Goal: Transaction & Acquisition: Purchase product/service

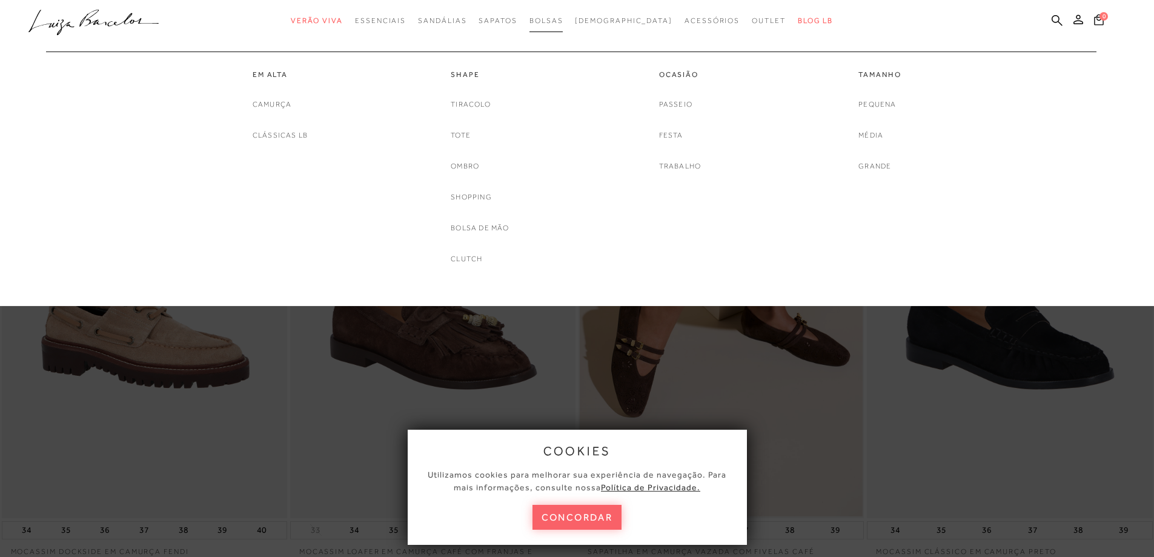
click at [563, 22] on span "Bolsas" at bounding box center [546, 20] width 34 height 8
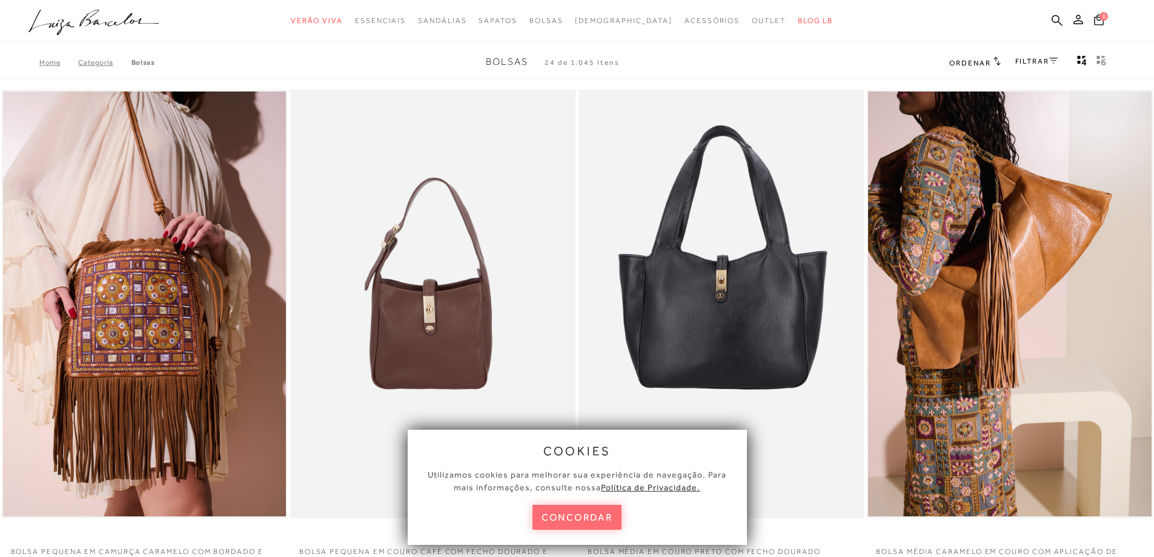
click at [567, 506] on button "concordar" at bounding box center [577, 517] width 90 height 25
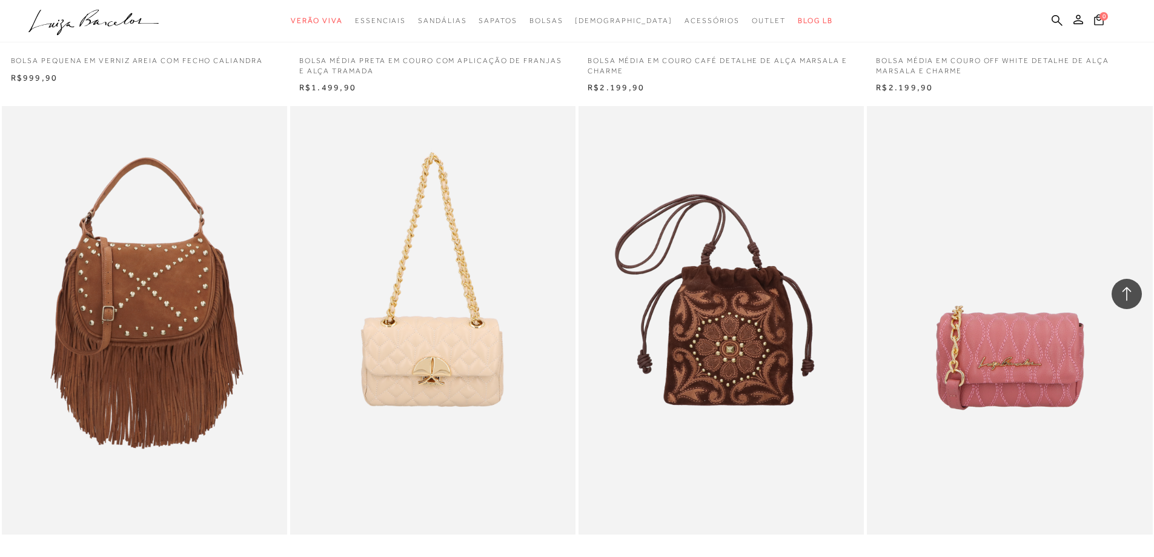
scroll to position [2689, 0]
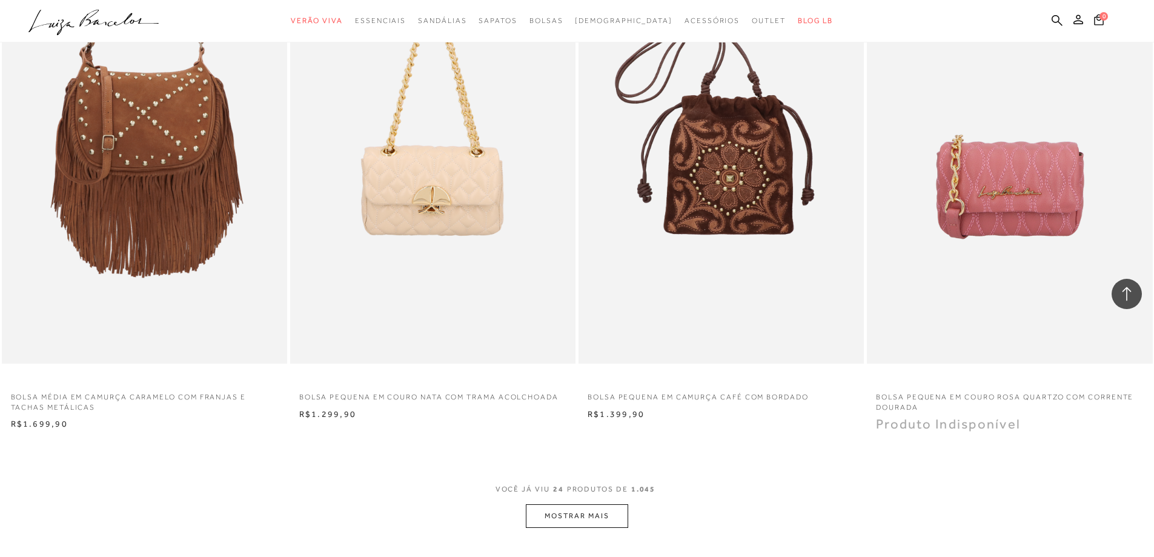
click at [554, 516] on button "MOSTRAR MAIS" at bounding box center [577, 516] width 102 height 24
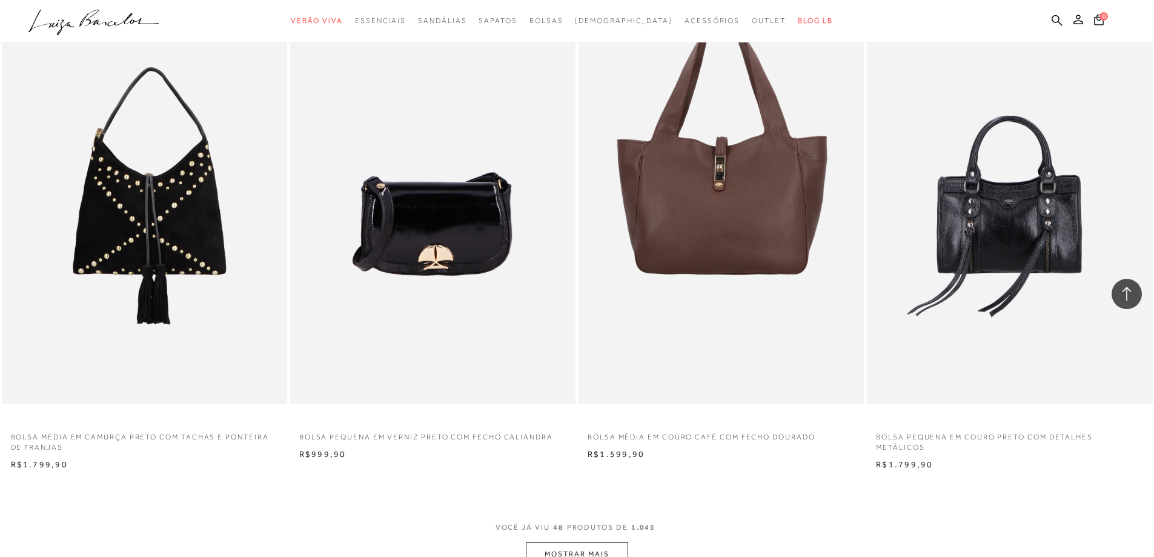
scroll to position [5755, 0]
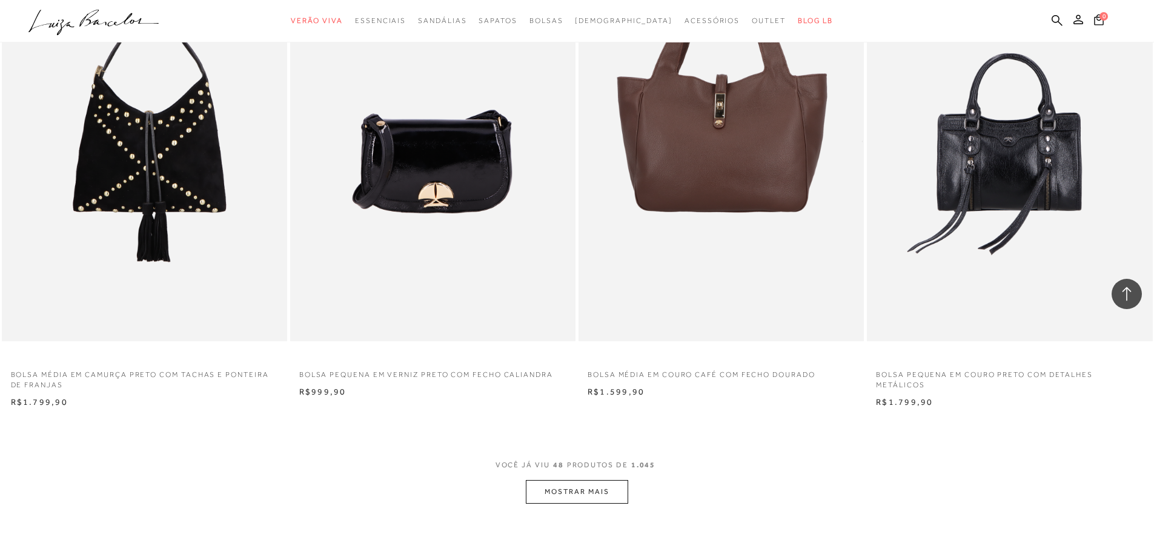
click at [590, 503] on button "MOSTRAR MAIS" at bounding box center [577, 492] width 102 height 24
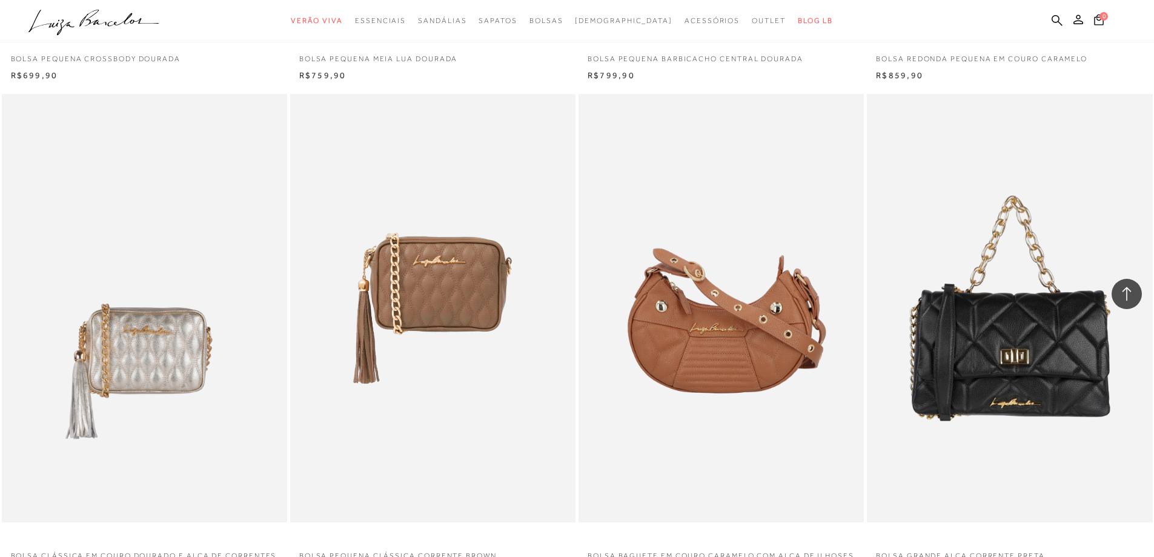
scroll to position [8226, 0]
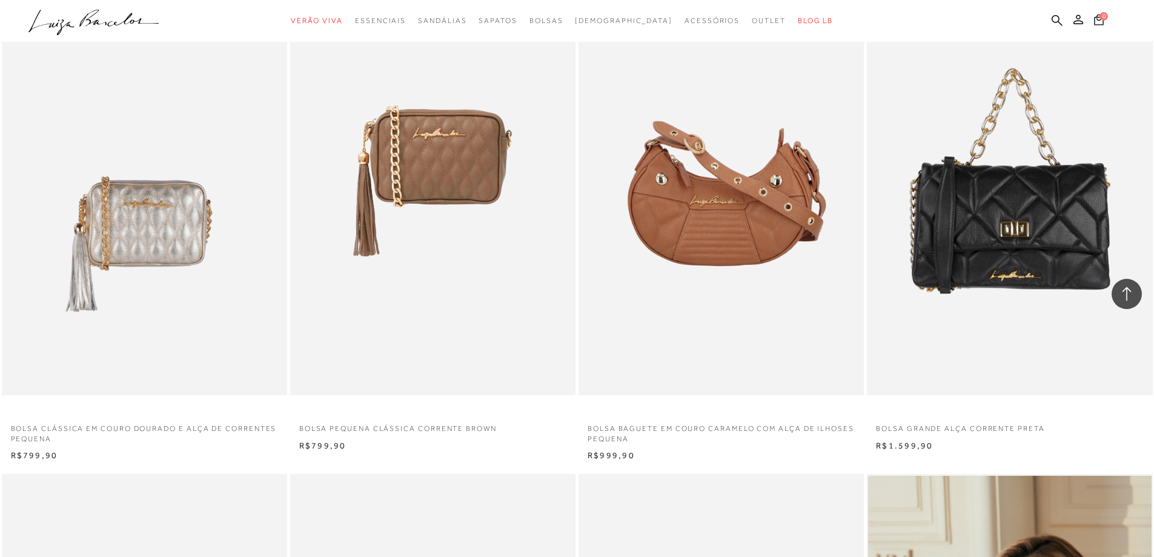
drag, startPoint x: 1162, startPoint y: 288, endPoint x: 697, endPoint y: 462, distance: 497.4
click at [697, 462] on div "BOLSA BAGUETE EM COURO CARAMELO COM ALÇA DE ILHOSES PEQUENA N" at bounding box center [721, 214] width 288 height 498
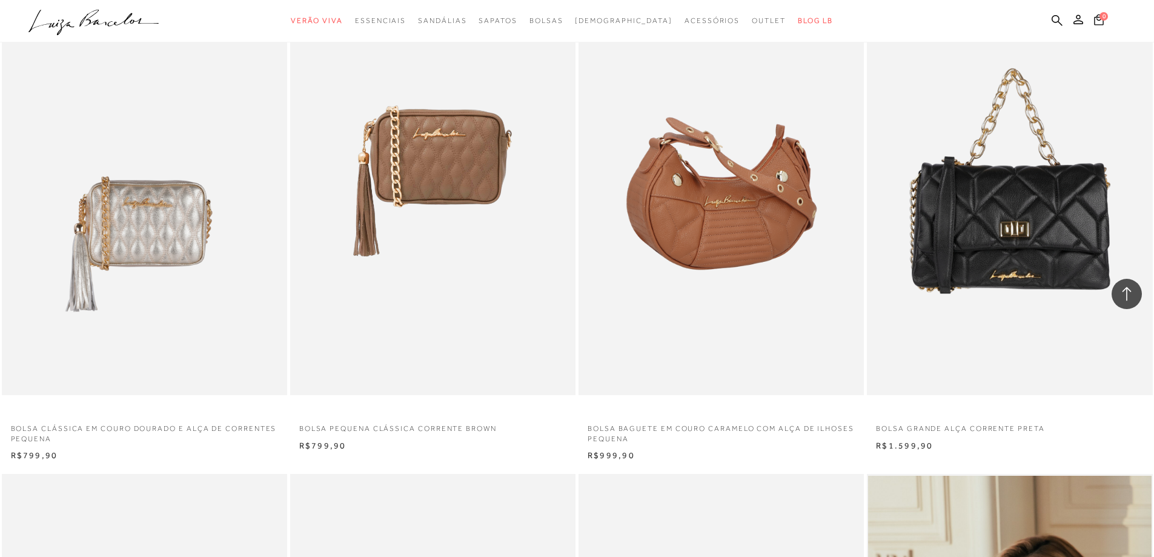
click at [725, 188] on img at bounding box center [722, 181] width 284 height 428
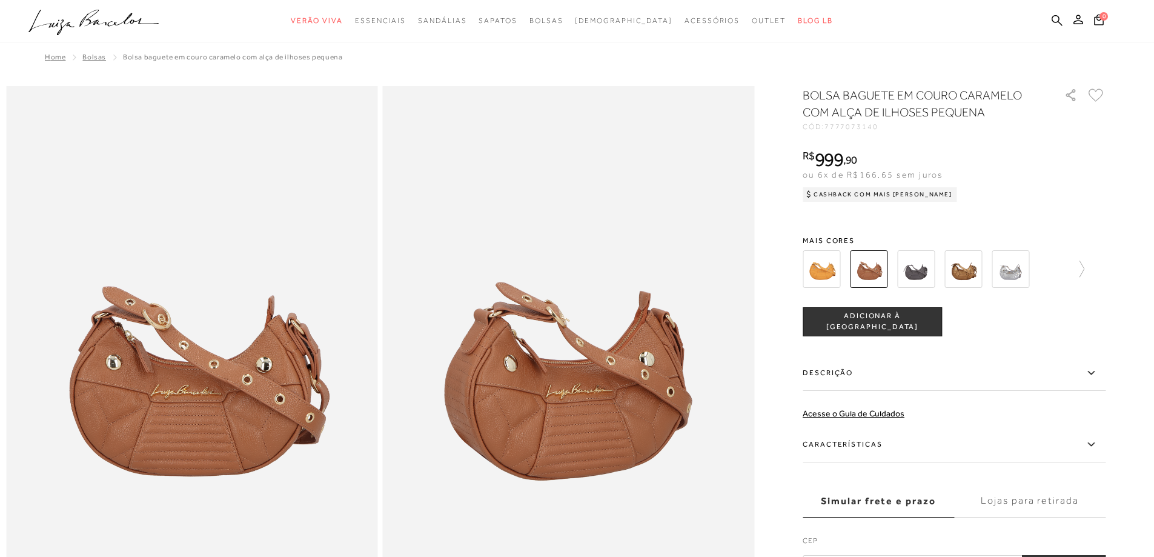
click at [835, 274] on img at bounding box center [822, 269] width 38 height 38
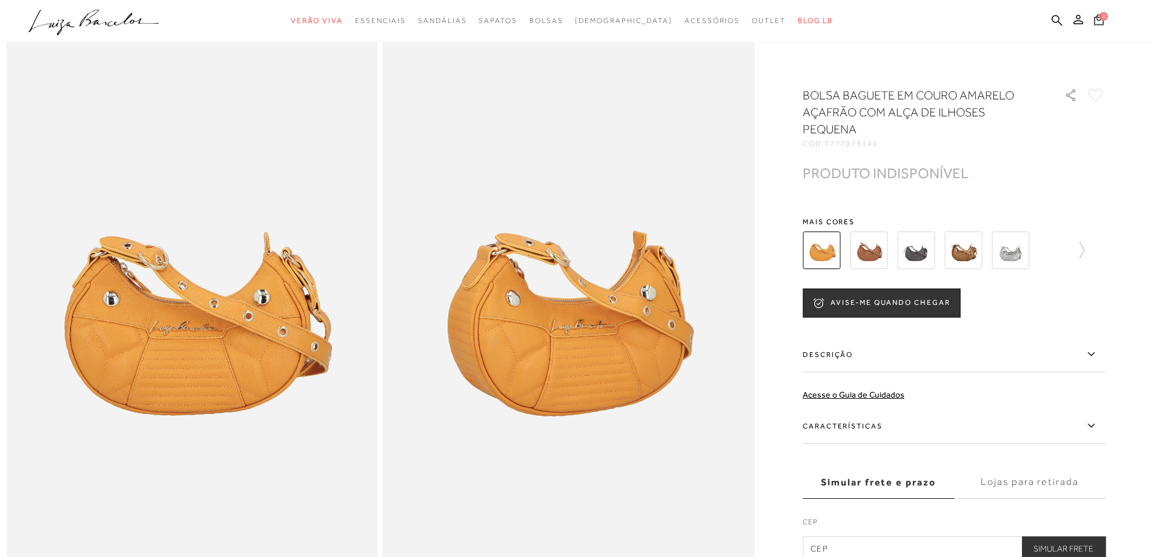
scroll to position [141, 0]
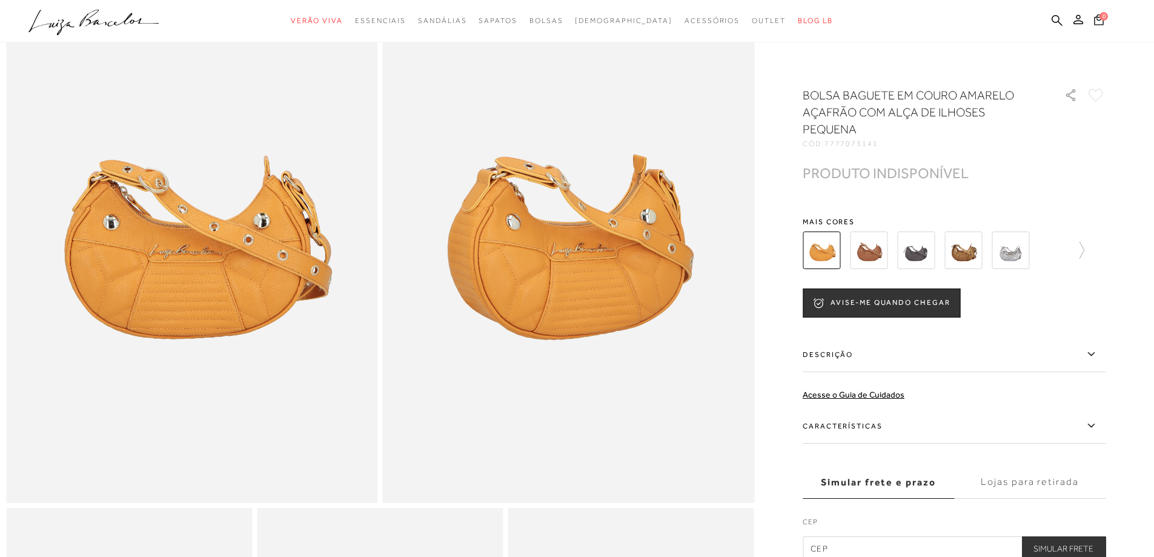
click at [906, 249] on img at bounding box center [916, 250] width 38 height 38
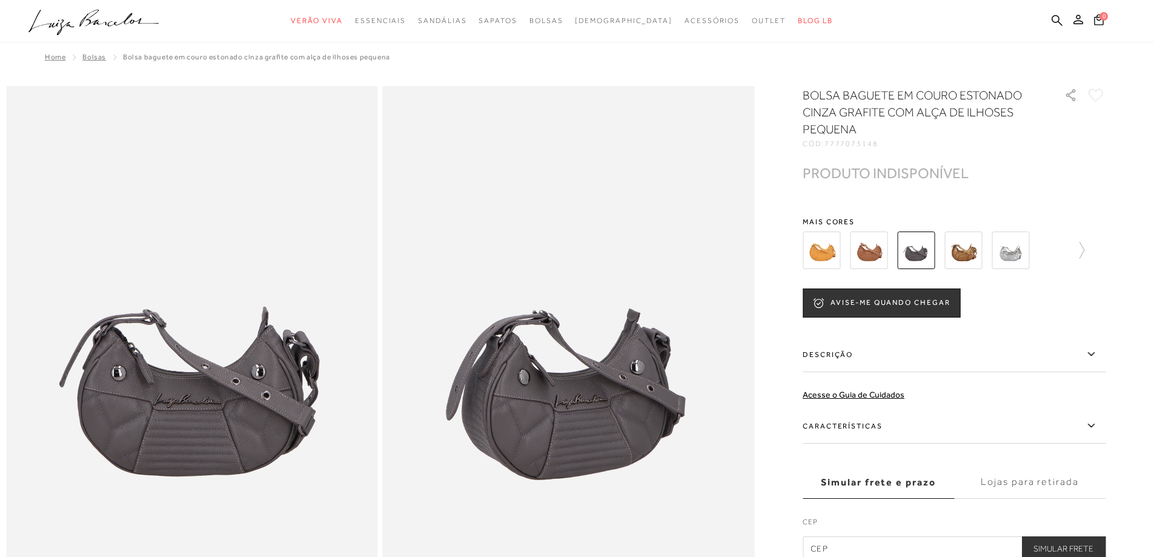
click at [969, 262] on img at bounding box center [963, 250] width 38 height 38
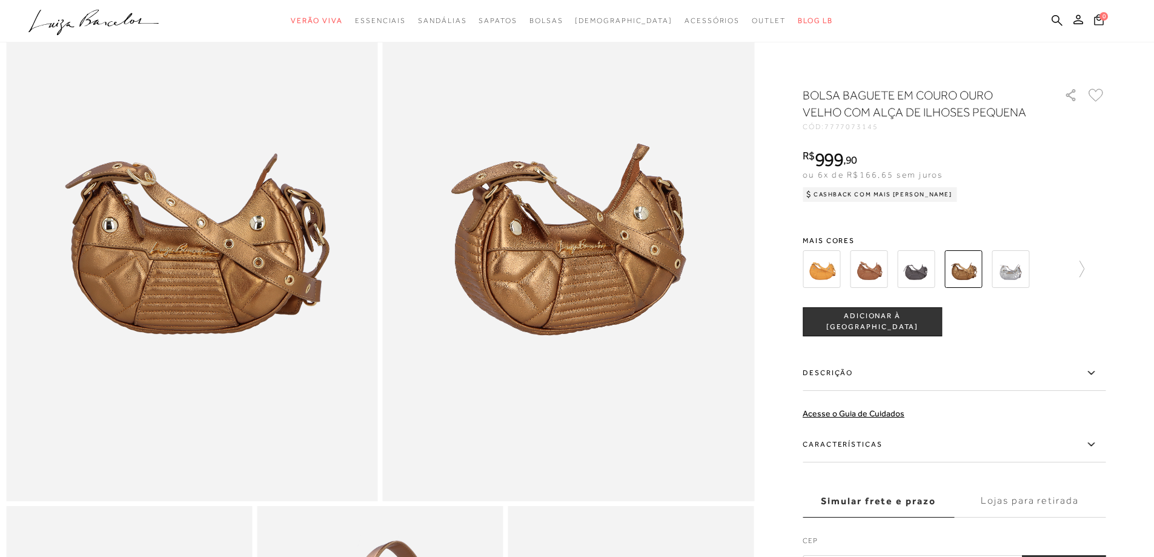
scroll to position [145, 0]
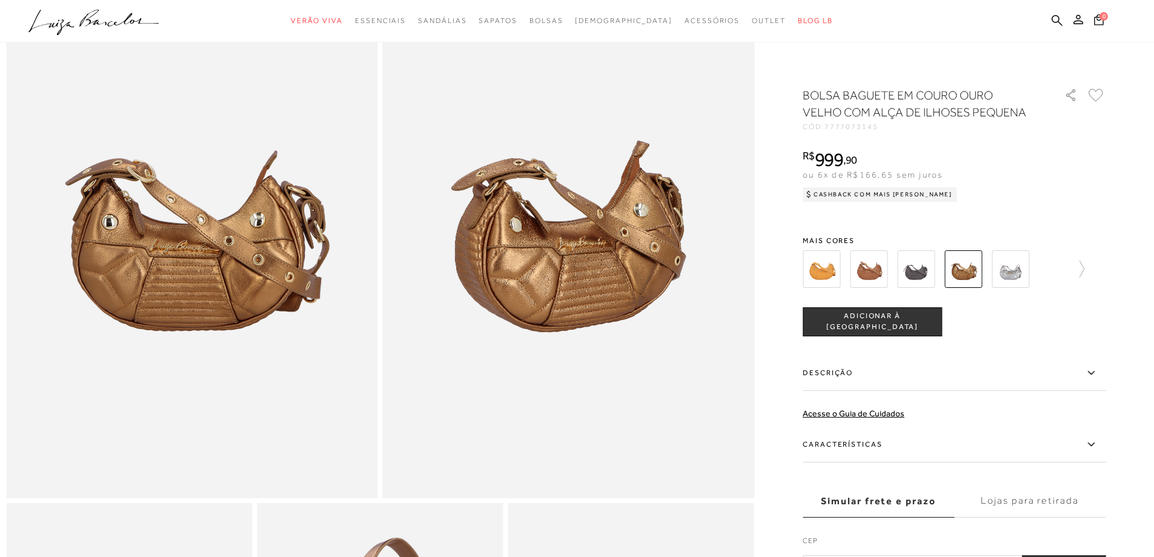
click at [1013, 272] on img at bounding box center [1010, 269] width 38 height 38
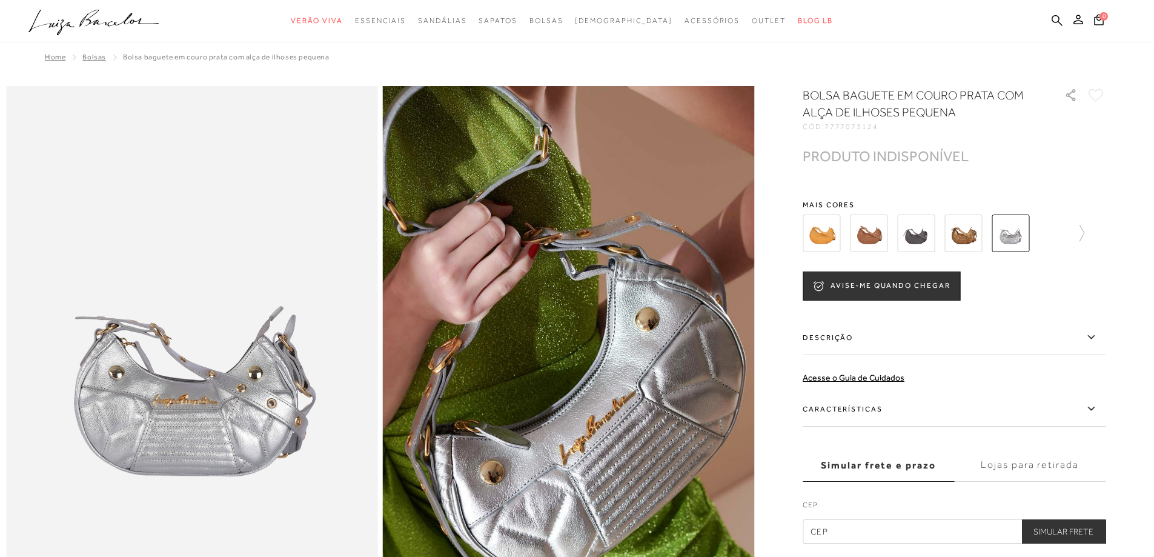
click at [865, 234] on img at bounding box center [869, 233] width 38 height 38
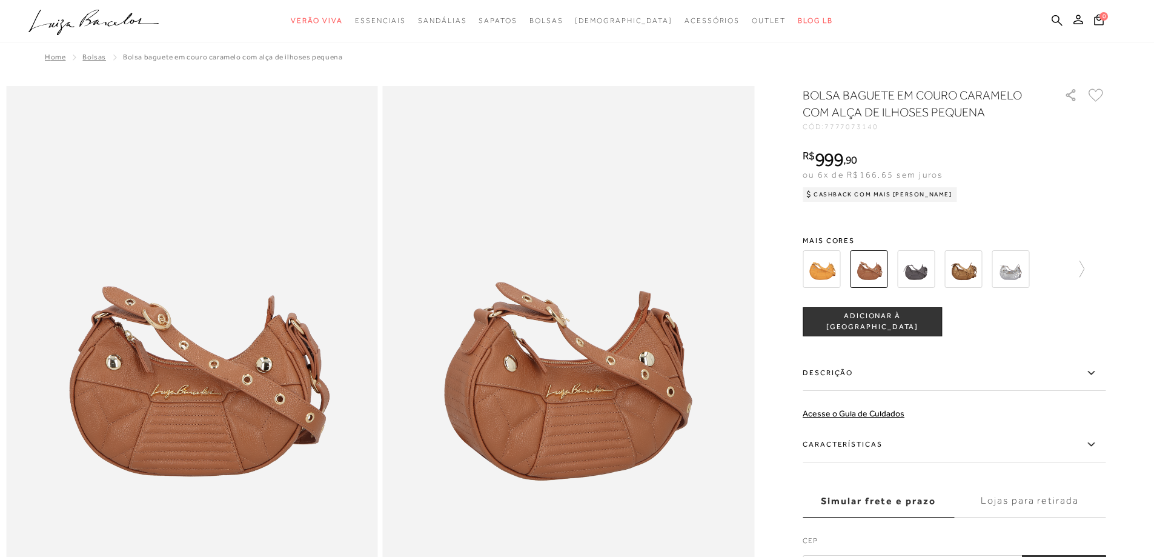
click at [958, 269] on img at bounding box center [963, 269] width 38 height 38
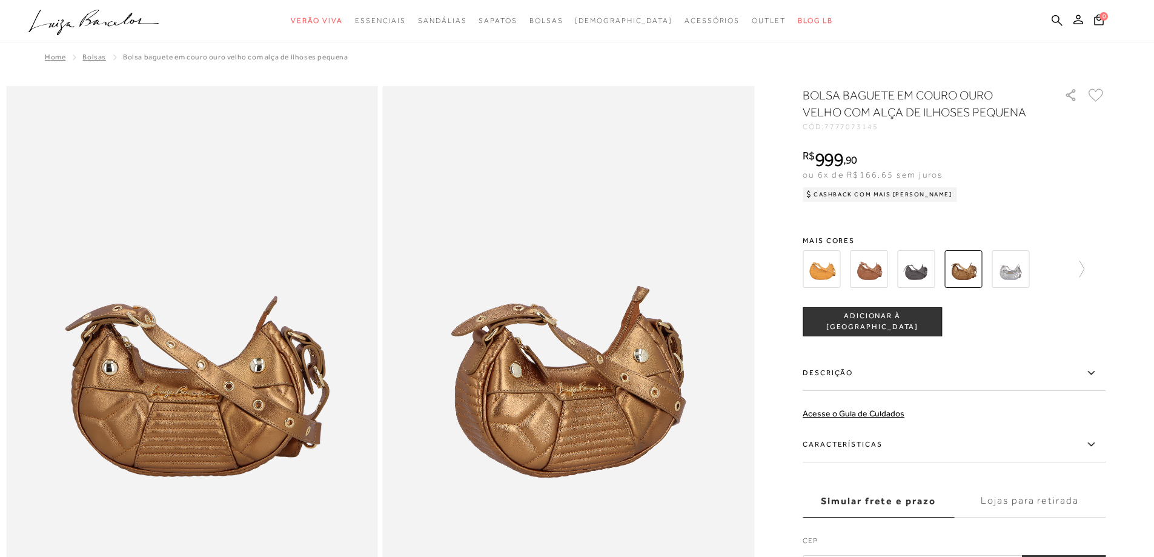
click at [920, 323] on span "ADICIONAR À [GEOGRAPHIC_DATA]" at bounding box center [872, 321] width 138 height 21
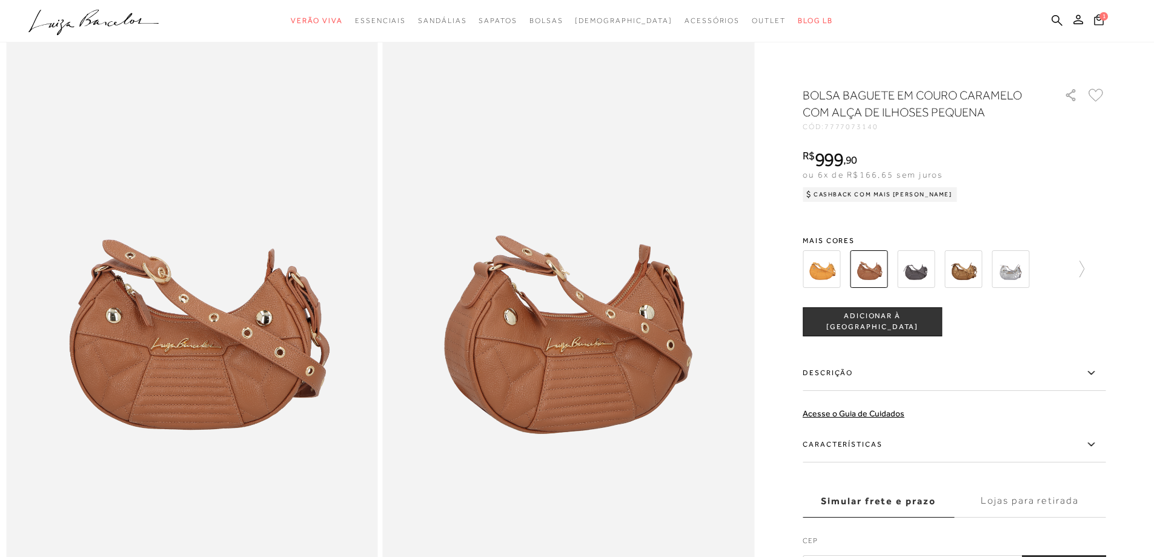
scroll to position [73, 0]
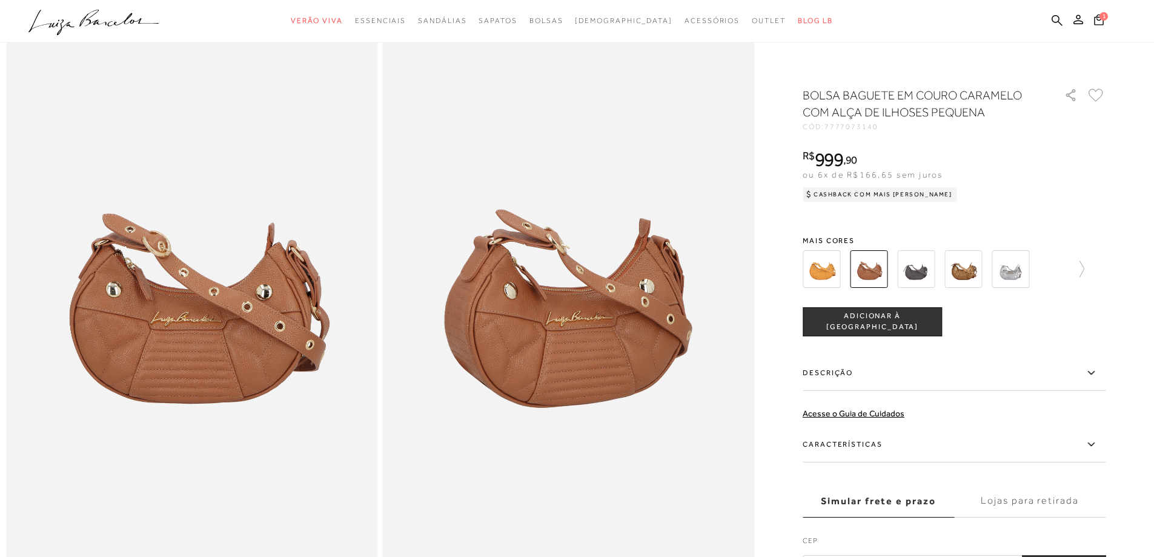
click at [895, 316] on span "ADICIONAR À [GEOGRAPHIC_DATA]" at bounding box center [872, 321] width 138 height 21
click at [998, 325] on div "COMPRAR Adicionado à sacola" at bounding box center [954, 321] width 303 height 29
click at [1097, 18] on icon at bounding box center [1099, 20] width 10 height 12
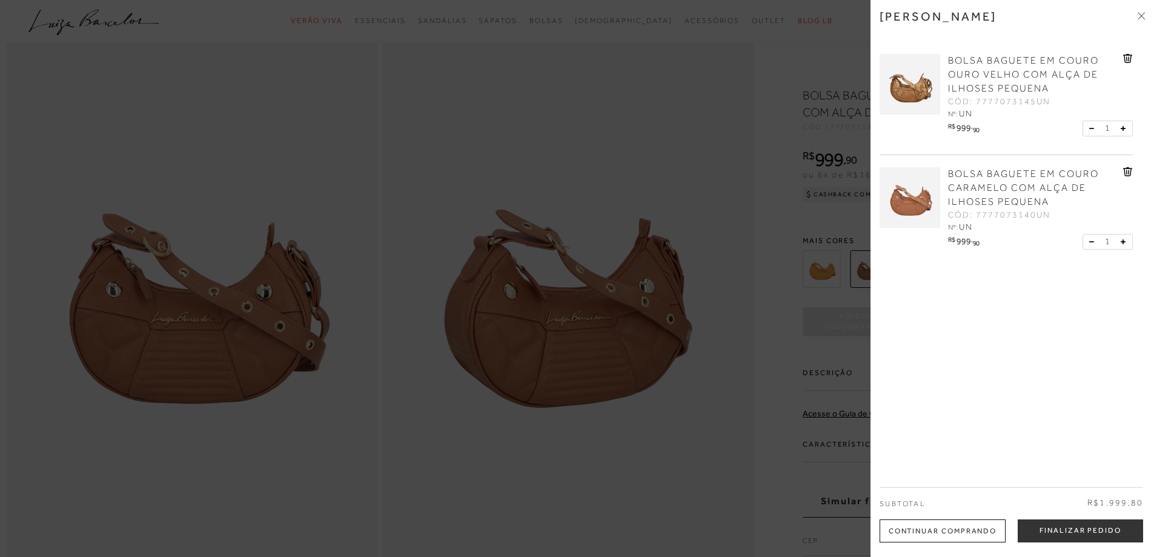
click at [1120, 239] on icon at bounding box center [1122, 241] width 5 height 5
click at [781, 353] on div at bounding box center [577, 278] width 1154 height 557
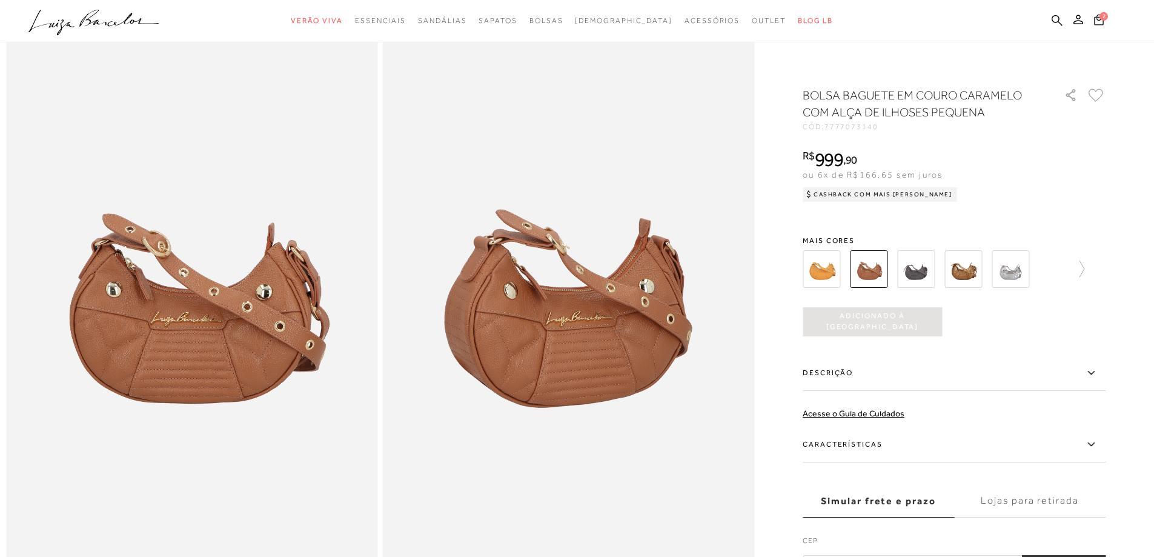
click at [1099, 23] on icon at bounding box center [1099, 19] width 10 height 12
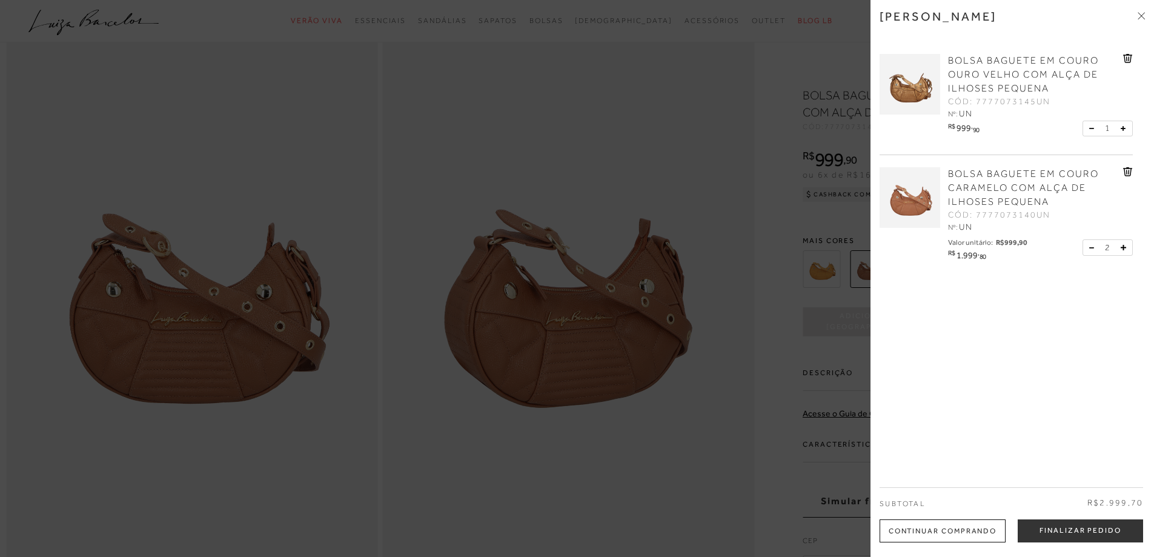
click at [270, 104] on div at bounding box center [577, 278] width 1154 height 557
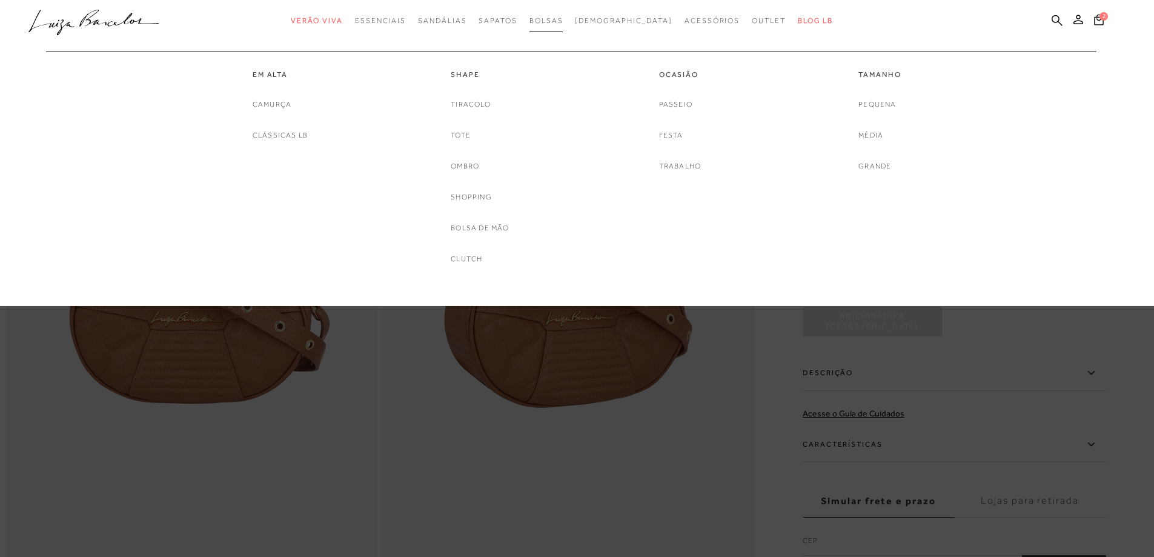
click at [563, 16] on span "Bolsas" at bounding box center [546, 20] width 34 height 8
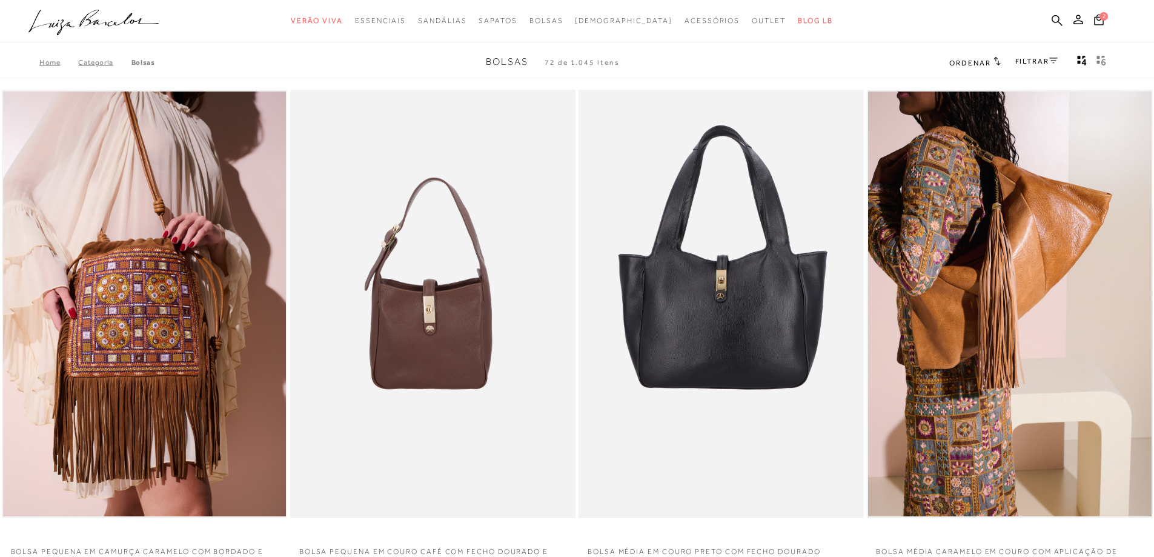
click at [962, 61] on span "Ordenar" at bounding box center [969, 63] width 41 height 8
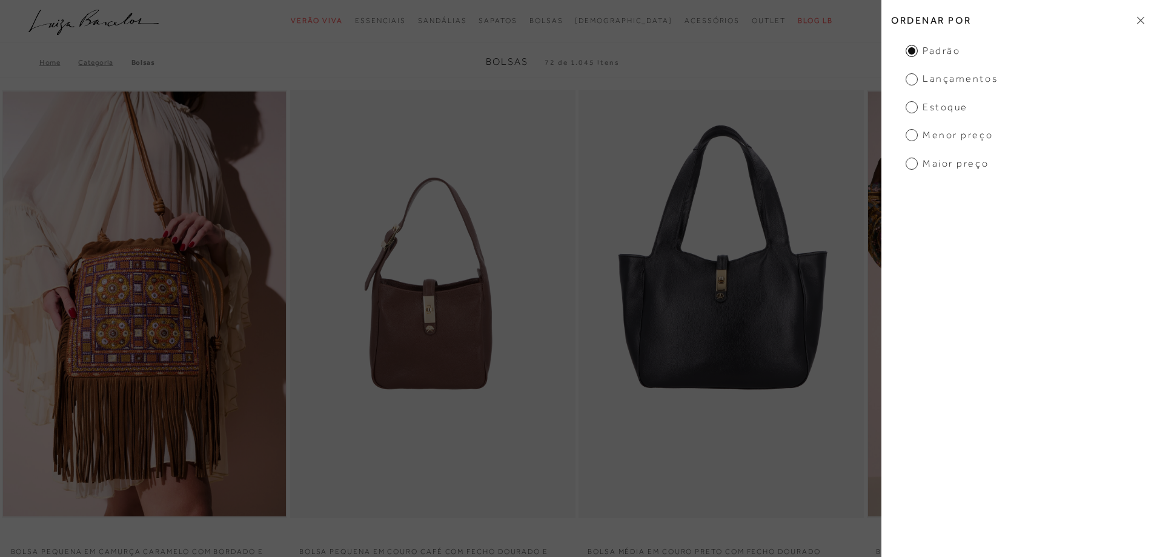
click at [939, 138] on span "Menor preço" at bounding box center [948, 134] width 87 height 13
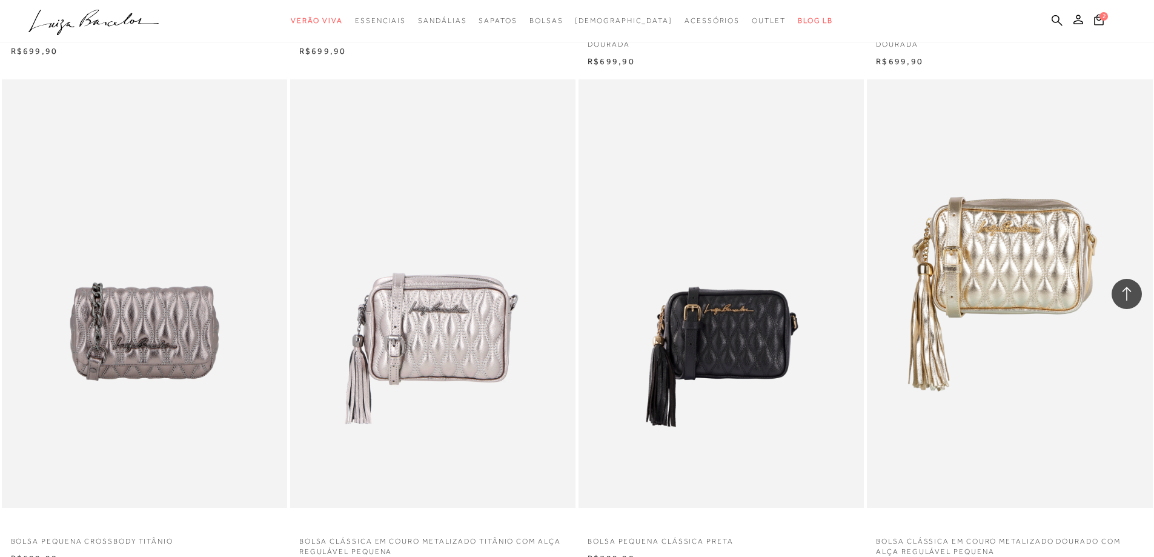
scroll to position [2831, 0]
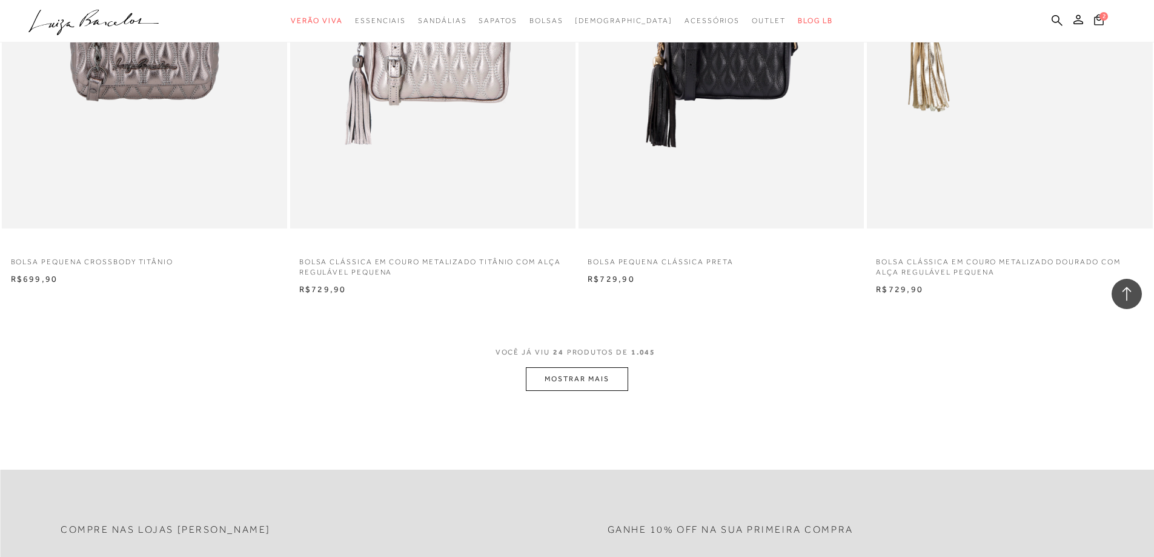
click at [555, 379] on button "MOSTRAR MAIS" at bounding box center [577, 379] width 102 height 24
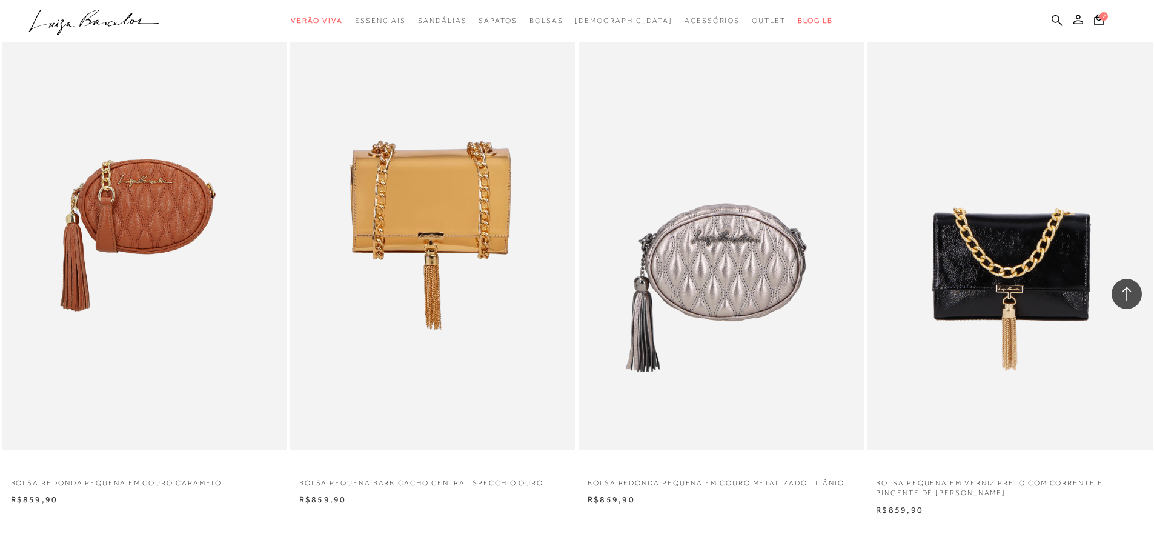
scroll to position [5738, 0]
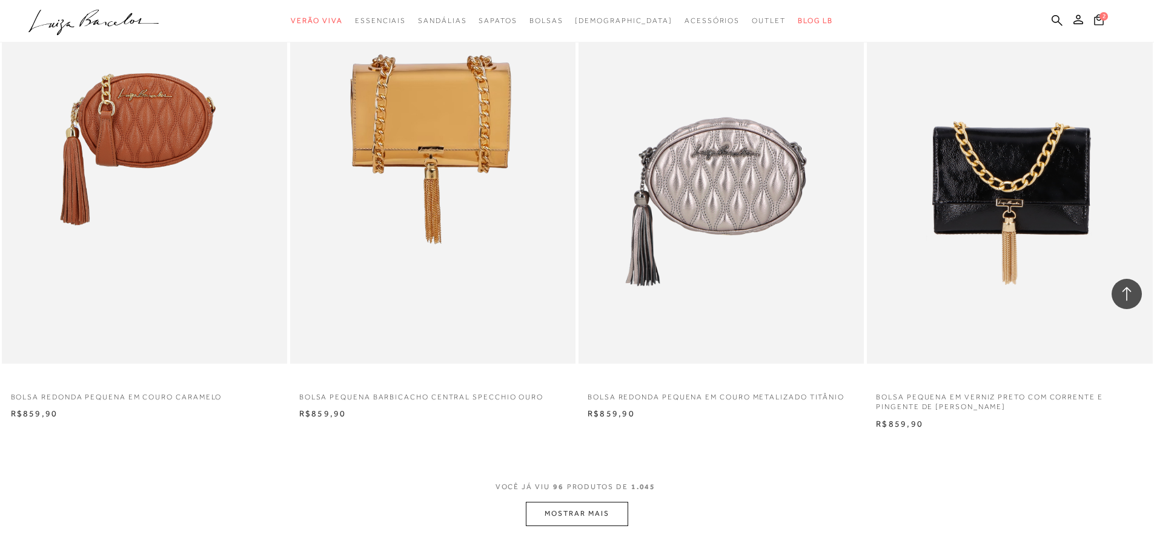
click at [595, 509] on button "MOSTRAR MAIS" at bounding box center [577, 513] width 102 height 24
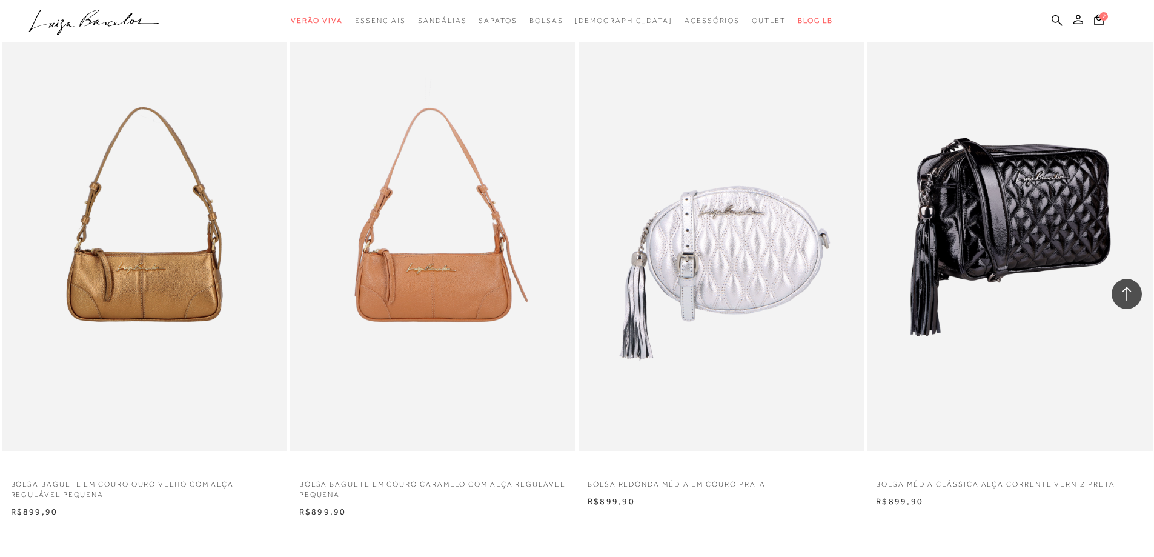
scroll to position [8791, 0]
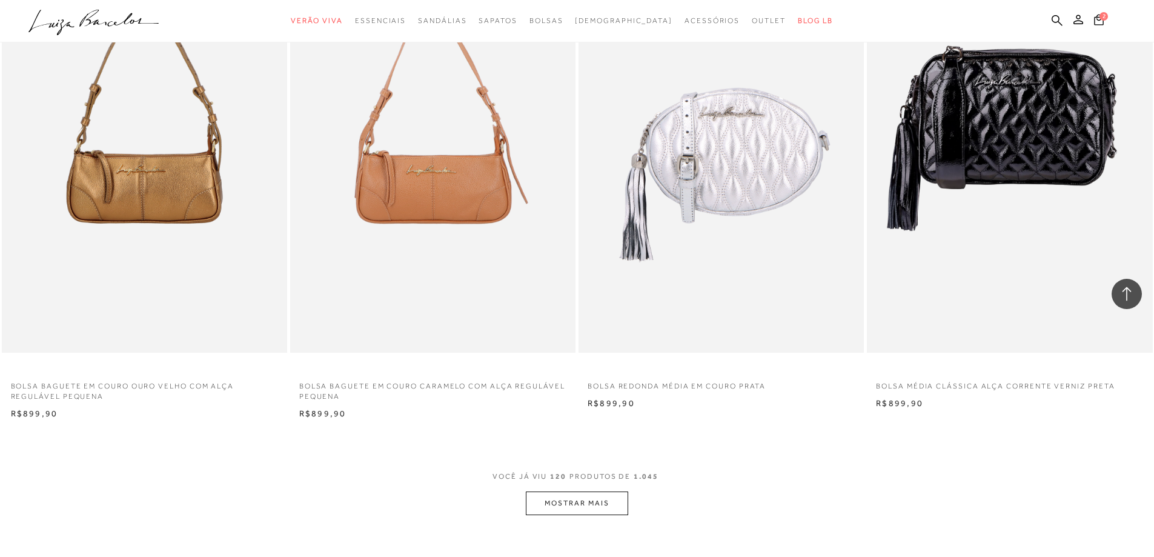
click at [572, 490] on div "VOCÊ JÁ VIU 120 PRODUTOS DE 1.045 MOSTRAR MAIS" at bounding box center [577, 491] width 1154 height 45
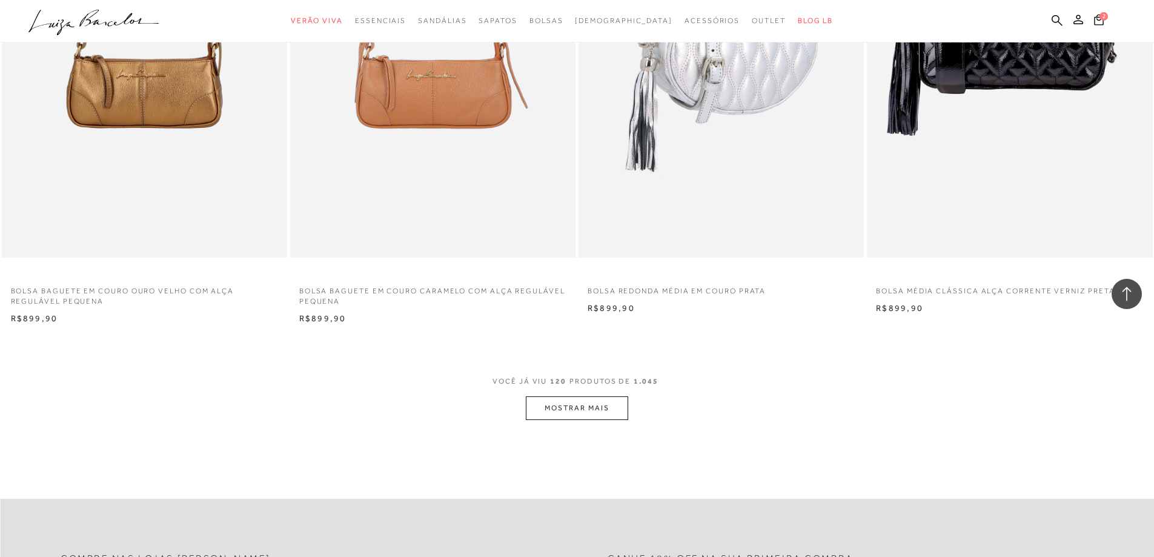
scroll to position [9009, 0]
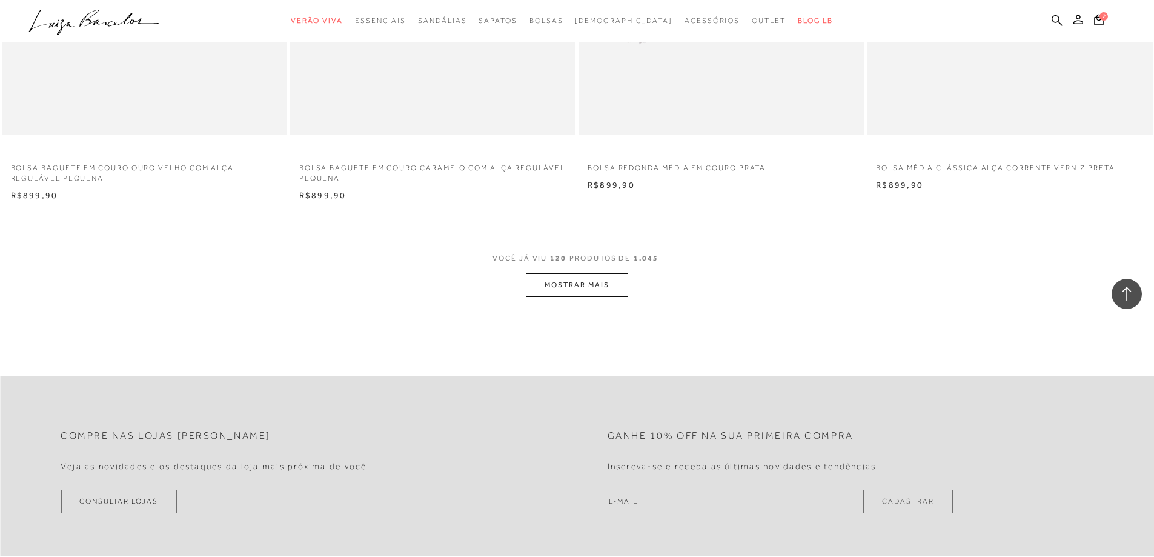
click at [551, 282] on button "MOSTRAR MAIS" at bounding box center [577, 285] width 102 height 24
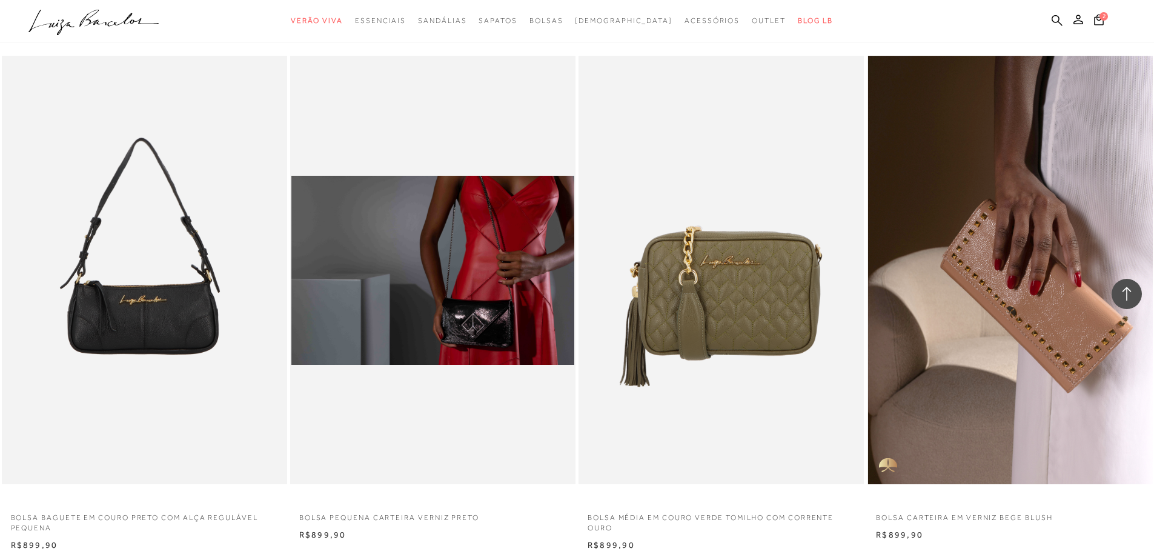
scroll to position [9808, 0]
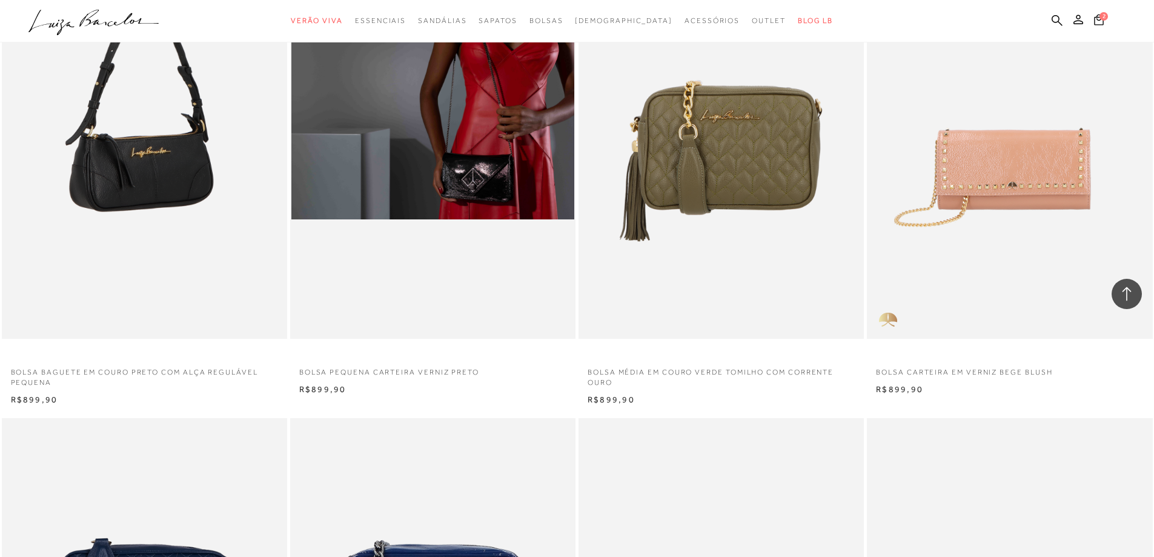
click at [175, 146] on img at bounding box center [145, 124] width 284 height 428
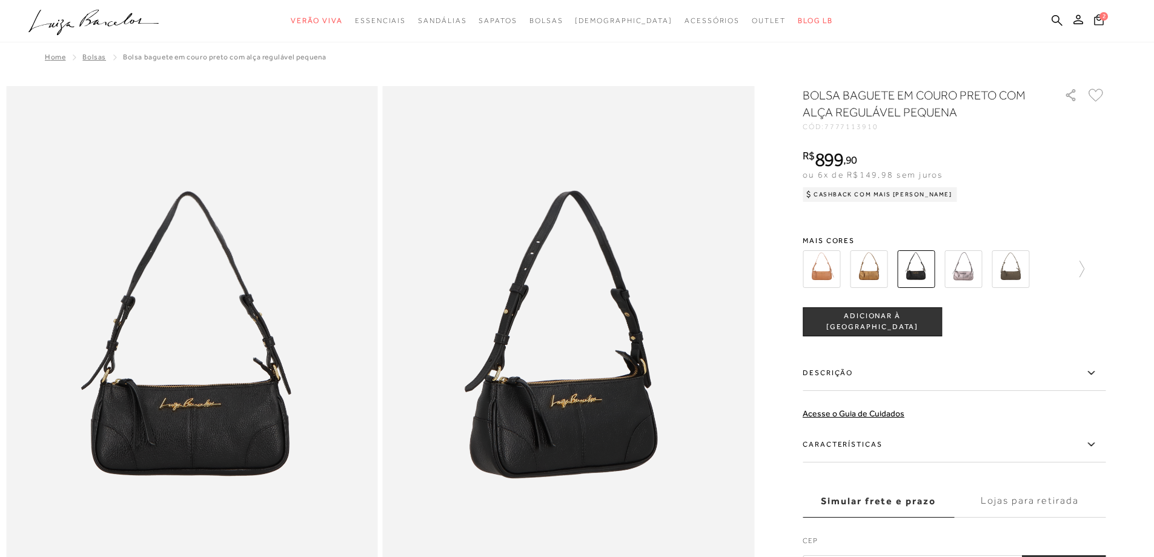
click at [887, 317] on span "ADICIONAR À [GEOGRAPHIC_DATA]" at bounding box center [872, 321] width 138 height 21
click at [1092, 21] on button "3" at bounding box center [1099, 21] width 18 height 17
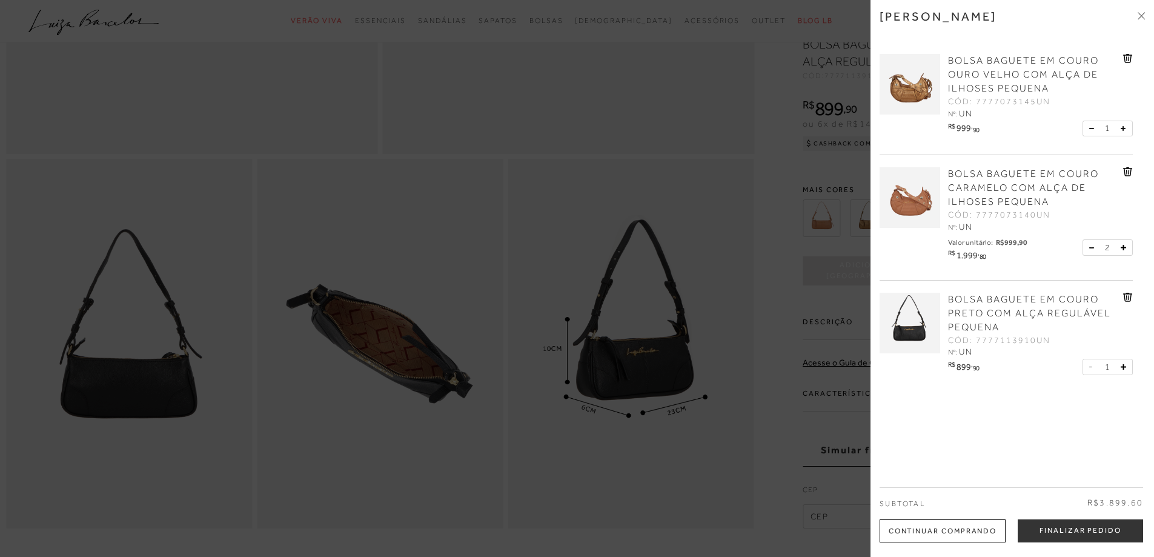
scroll to position [654, 0]
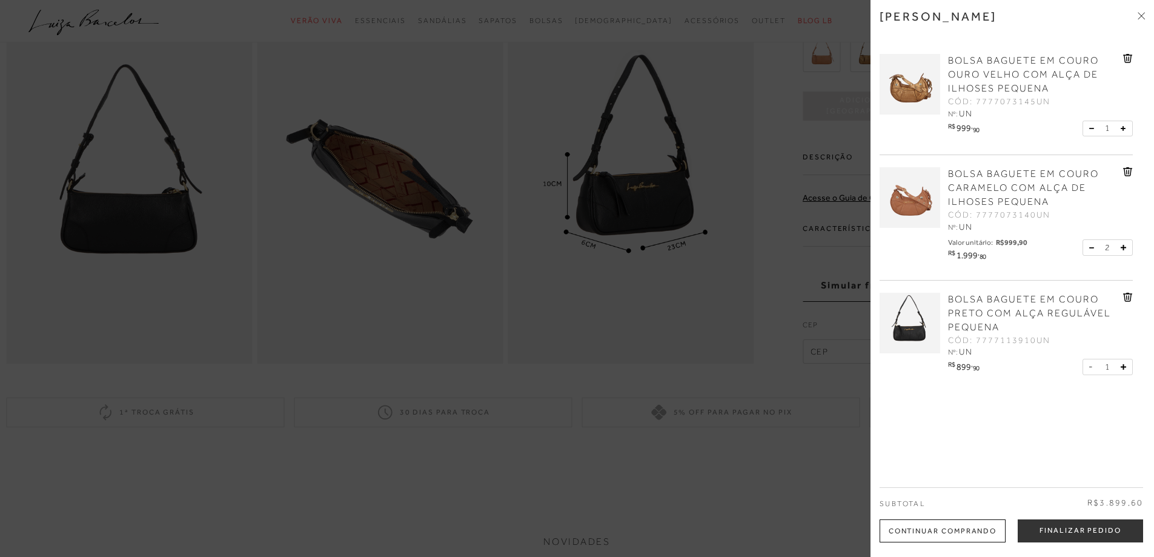
click at [638, 339] on div at bounding box center [577, 278] width 1154 height 557
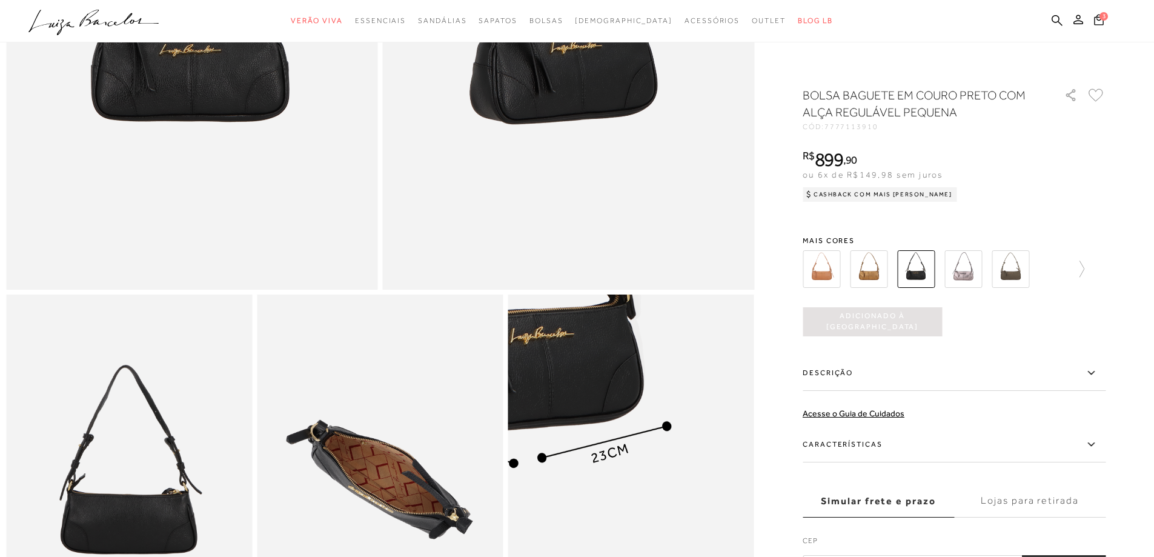
scroll to position [73, 0]
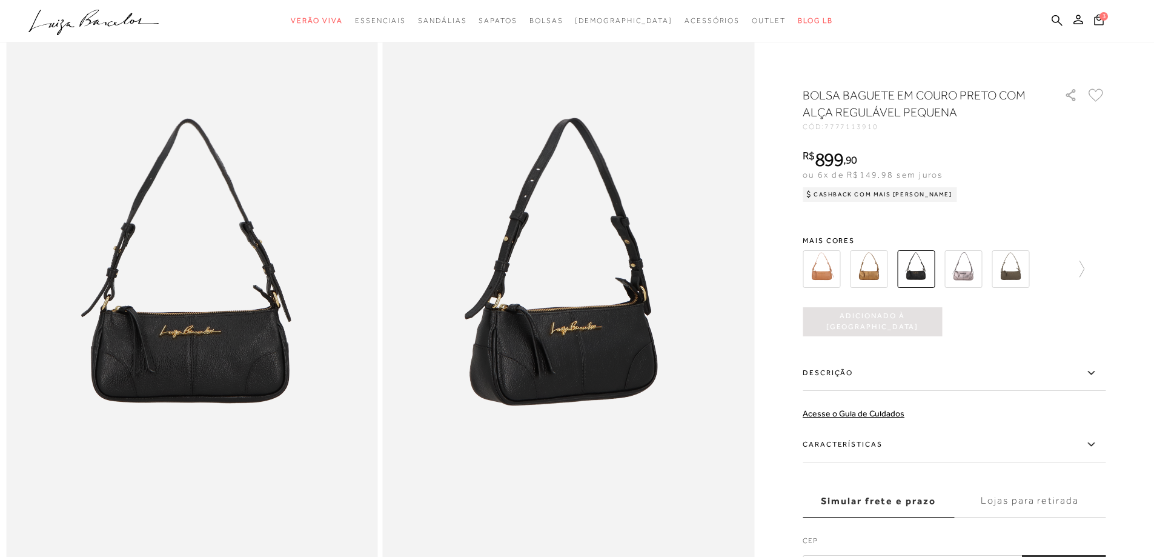
click at [1096, 19] on icon at bounding box center [1099, 19] width 10 height 12
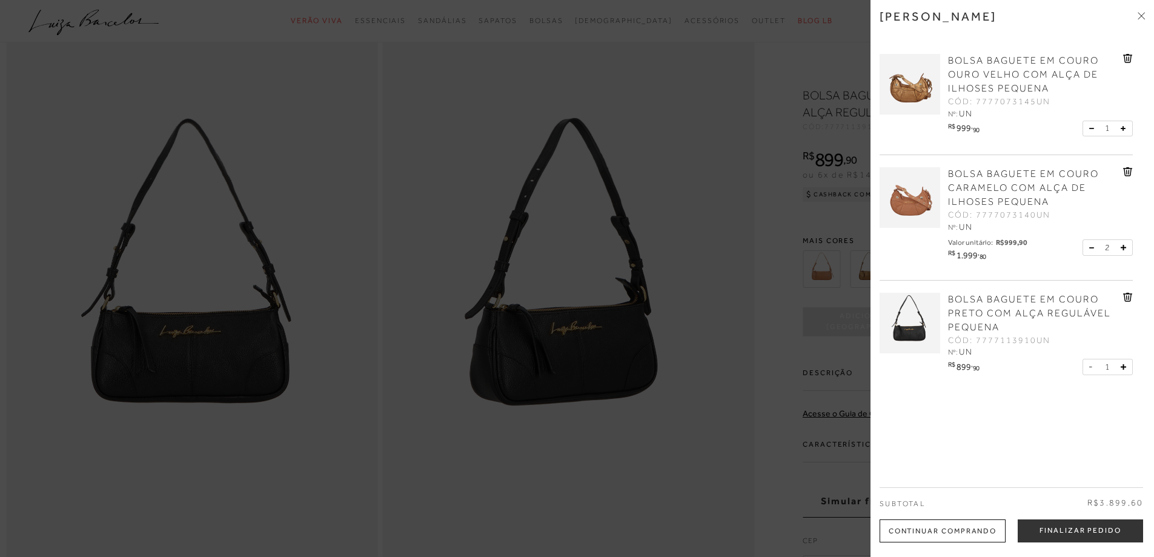
click at [1125, 531] on button "Finalizar Pedido" at bounding box center [1080, 530] width 125 height 23
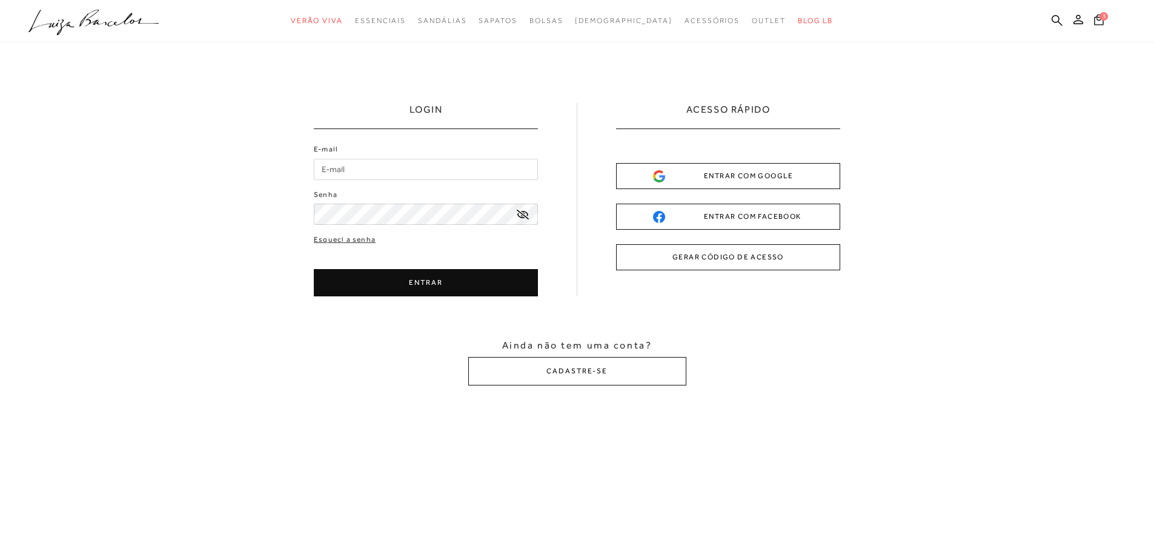
click at [430, 176] on input "E-mail" at bounding box center [426, 169] width 224 height 21
click at [359, 161] on input "E-mail" at bounding box center [426, 169] width 224 height 21
click at [413, 164] on input "E-mail" at bounding box center [426, 169] width 224 height 21
click at [0, 0] on span at bounding box center [0, 0] width 0 height 0
click at [409, 168] on input "E-mail" at bounding box center [426, 169] width 224 height 21
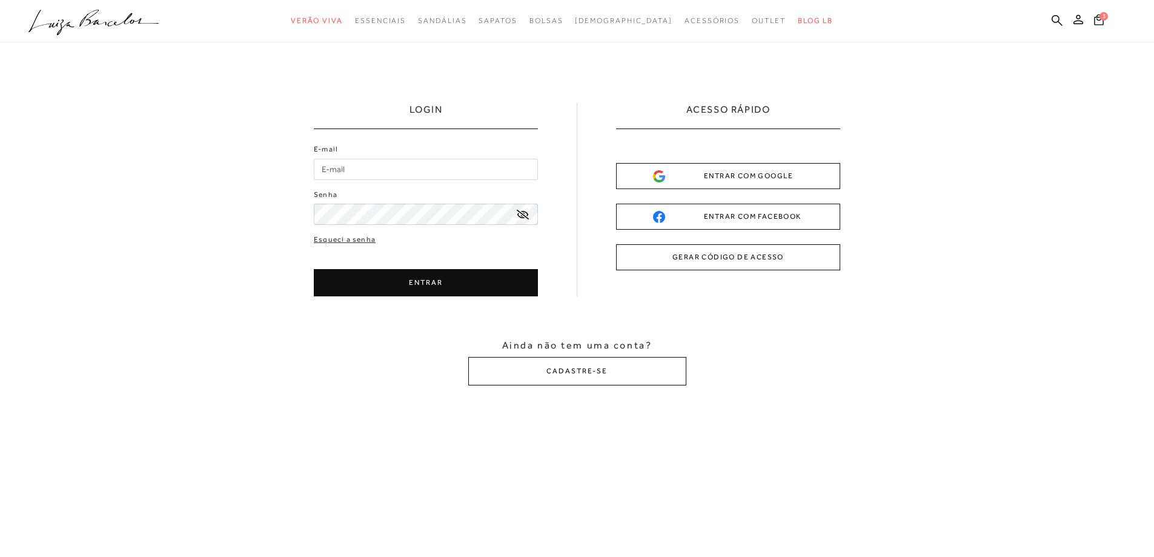
paste input "Thaynalacerda05@icloud.com"
click at [429, 276] on button "ENTRAR" at bounding box center [426, 282] width 224 height 27
type input "thaynalacerda05@icloud.com"
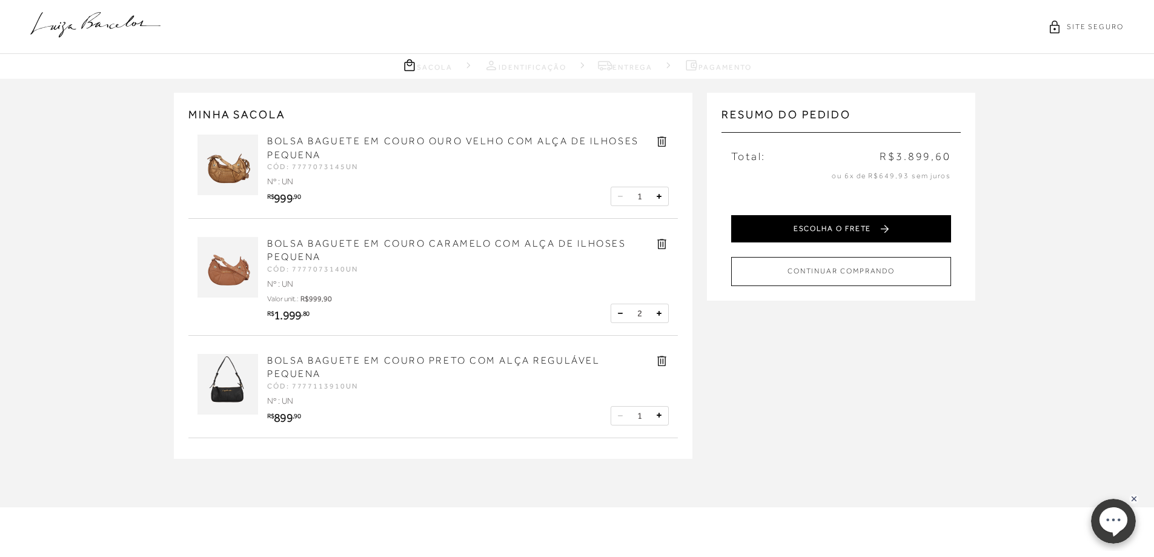
click at [897, 216] on button "ESCOLHA O FRETE" at bounding box center [841, 228] width 220 height 27
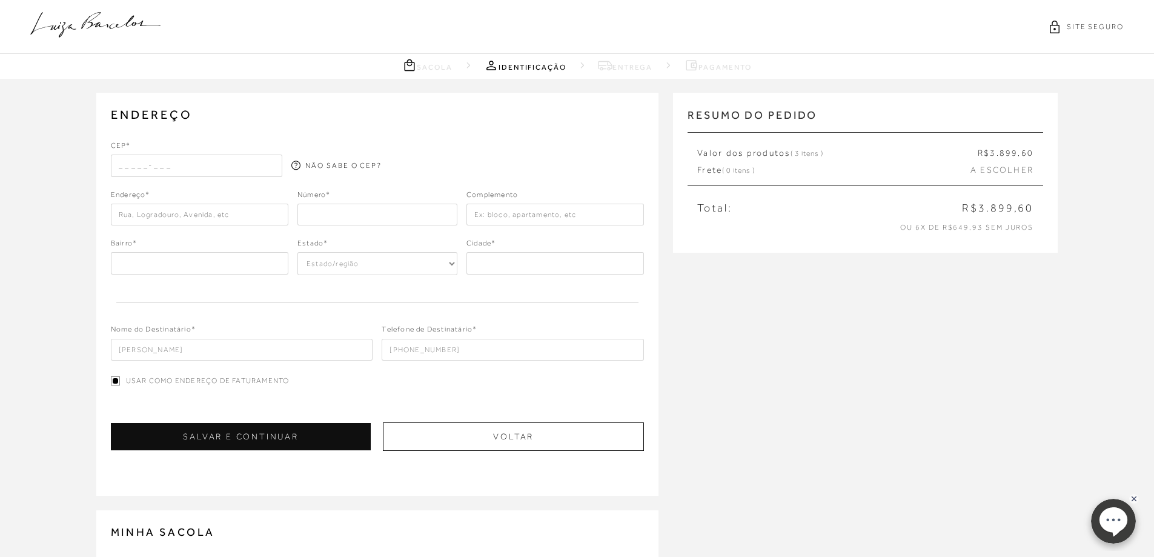
click at [169, 168] on input "text" at bounding box center [197, 165] width 172 height 22
click at [169, 167] on input "text" at bounding box center [197, 165] width 172 height 22
click at [191, 162] on input "text" at bounding box center [197, 165] width 172 height 22
paste input "29017-052"
type input "29017-052"
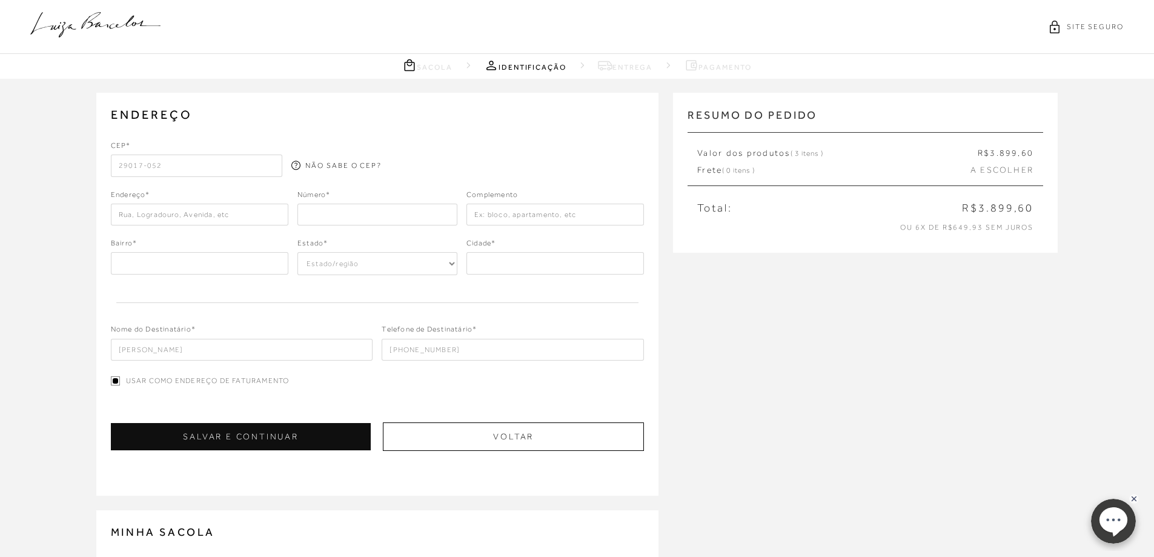
type input "Rua José Martins da Silva"
type input "Forte São João"
select select "ES"
type input "Vitória"
type input "29017-052"
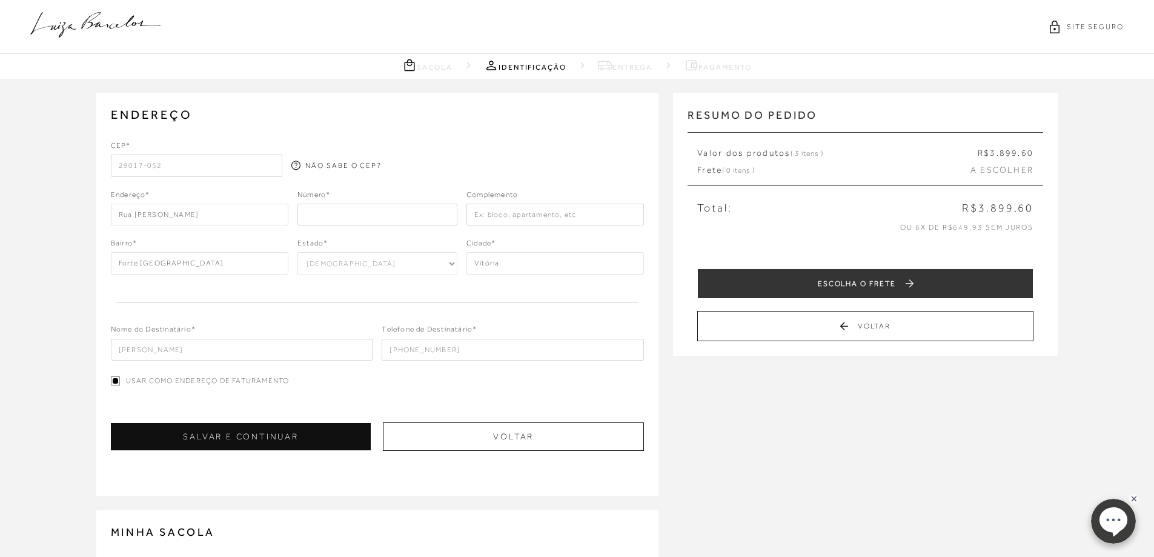
click at [508, 219] on input "text" at bounding box center [554, 215] width 177 height 22
type input "e"
type input "escada deus e amor"
click at [400, 213] on input "number" at bounding box center [377, 215] width 160 height 22
click at [369, 211] on input "number" at bounding box center [377, 215] width 160 height 22
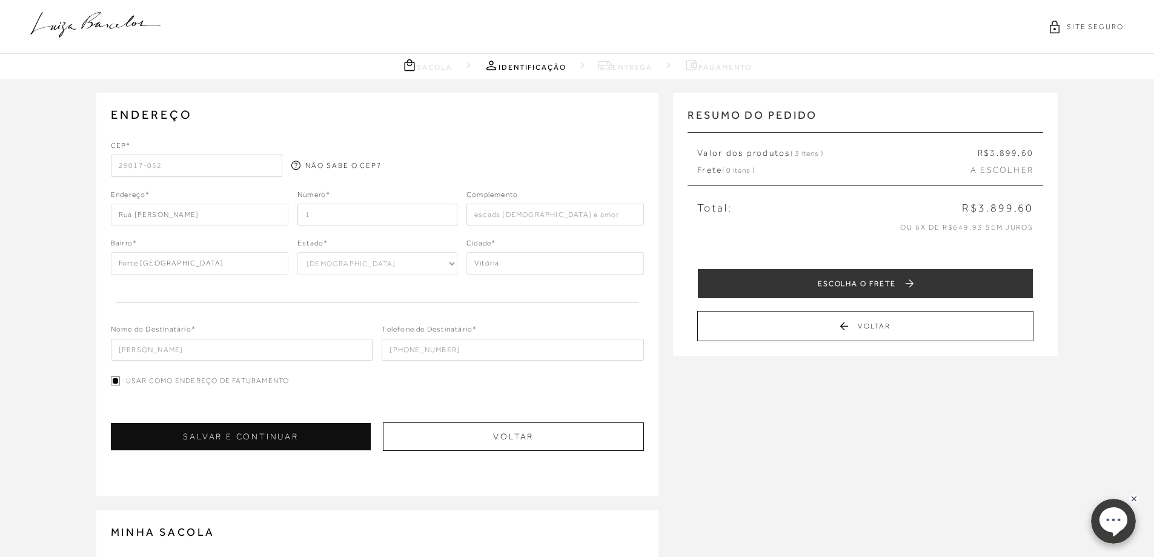
type input "1"
click at [442, 211] on input "1" at bounding box center [377, 215] width 160 height 22
click at [444, 218] on input "1" at bounding box center [377, 215] width 160 height 22
click at [444, 216] on input "1" at bounding box center [377, 215] width 160 height 22
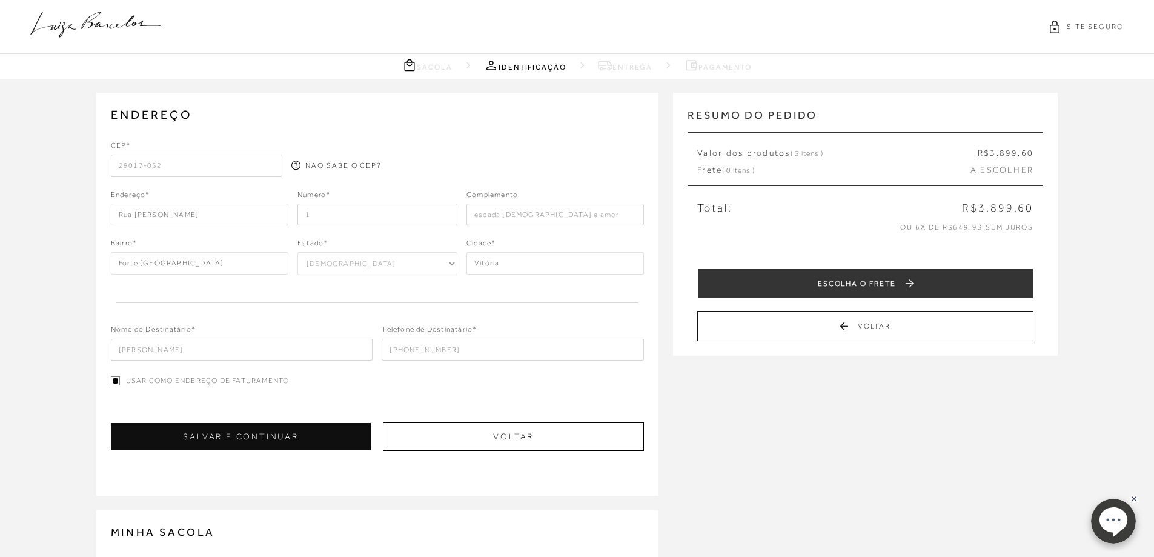
click at [372, 218] on input "1" at bounding box center [377, 215] width 160 height 22
click at [561, 216] on input "escada deus e amor" at bounding box center [554, 215] width 177 height 22
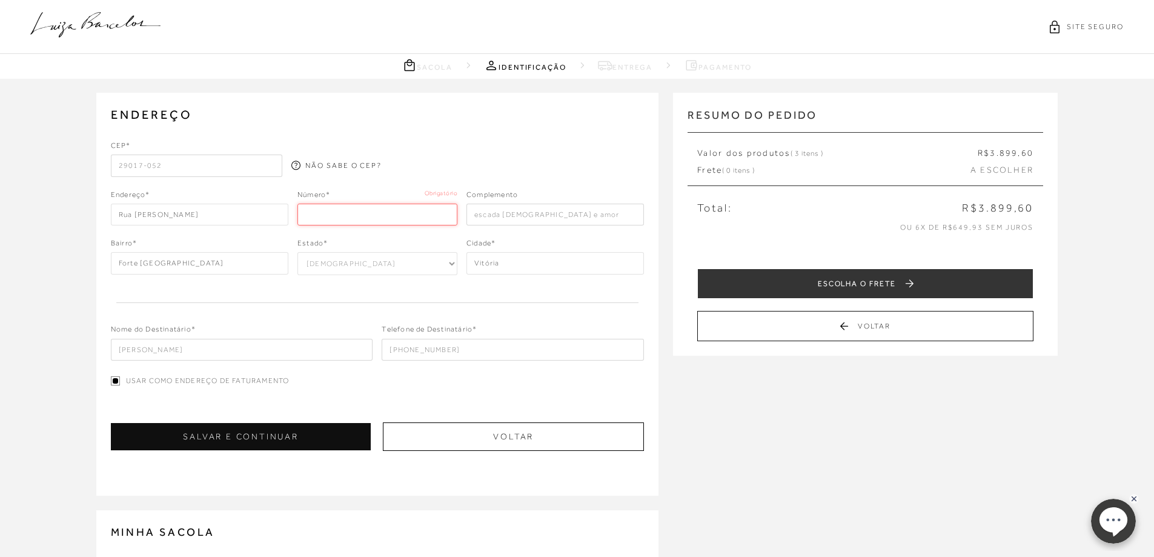
click at [346, 210] on input "number" at bounding box center [377, 215] width 160 height 22
click at [564, 178] on div "CEP* 29017-052 NÃO SABE O CEP? Endereço* Rua José Martins da Silva 00" at bounding box center [378, 250] width 534 height 220
click at [401, 218] on input "00" at bounding box center [377, 215] width 160 height 22
type input "000"
click at [437, 57] on nav "Sacola Identificação Entrega Pagamento" at bounding box center [577, 66] width 1154 height 25
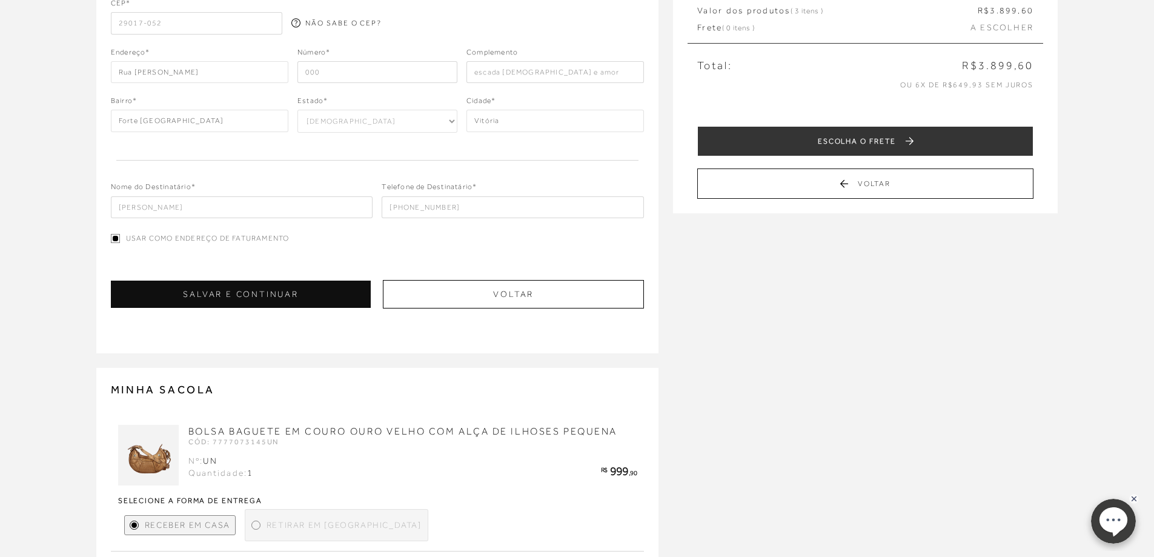
scroll to position [145, 0]
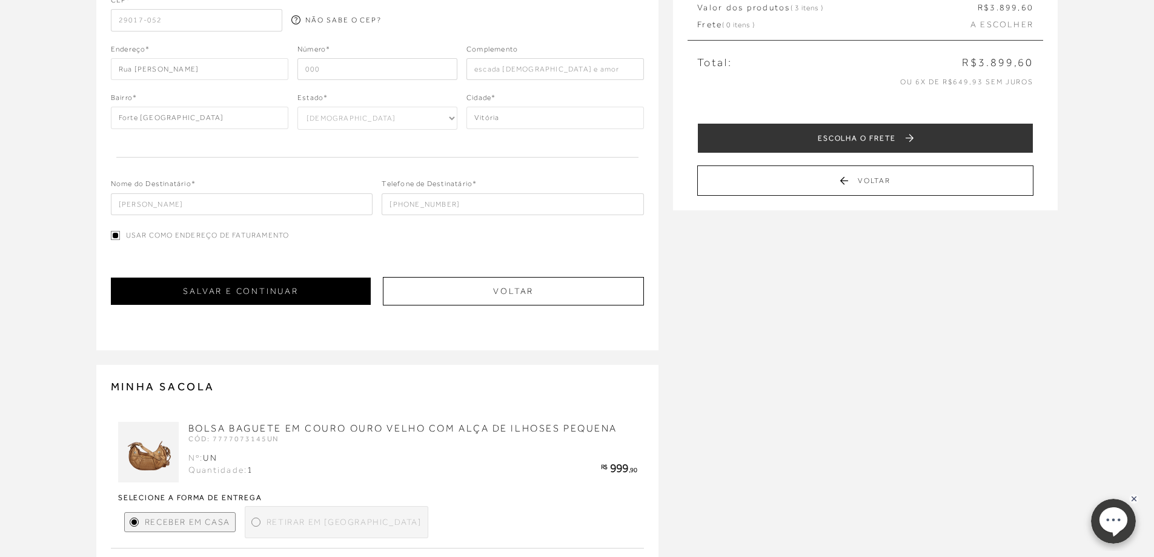
click at [254, 281] on button "SALVAR E CONTINUAR" at bounding box center [241, 290] width 260 height 27
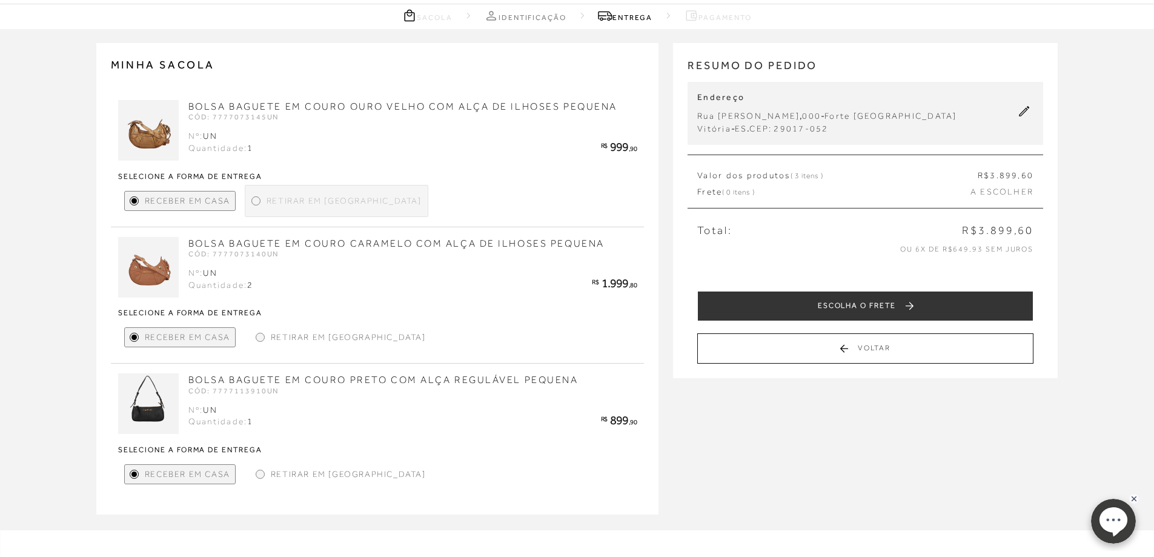
scroll to position [0, 0]
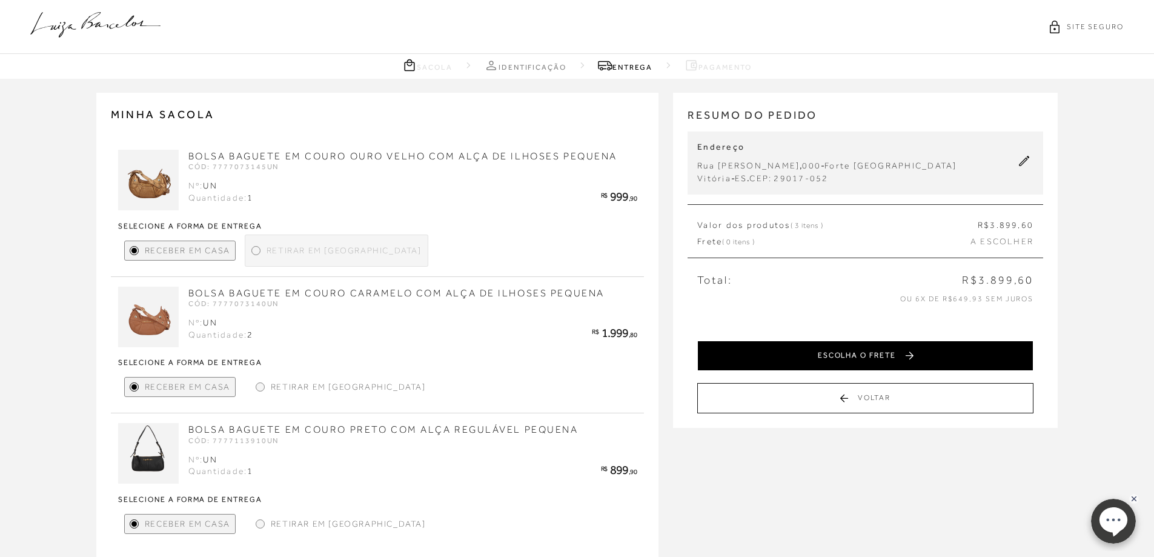
click at [814, 359] on button "ESCOLHA O FRETE" at bounding box center [865, 355] width 336 height 30
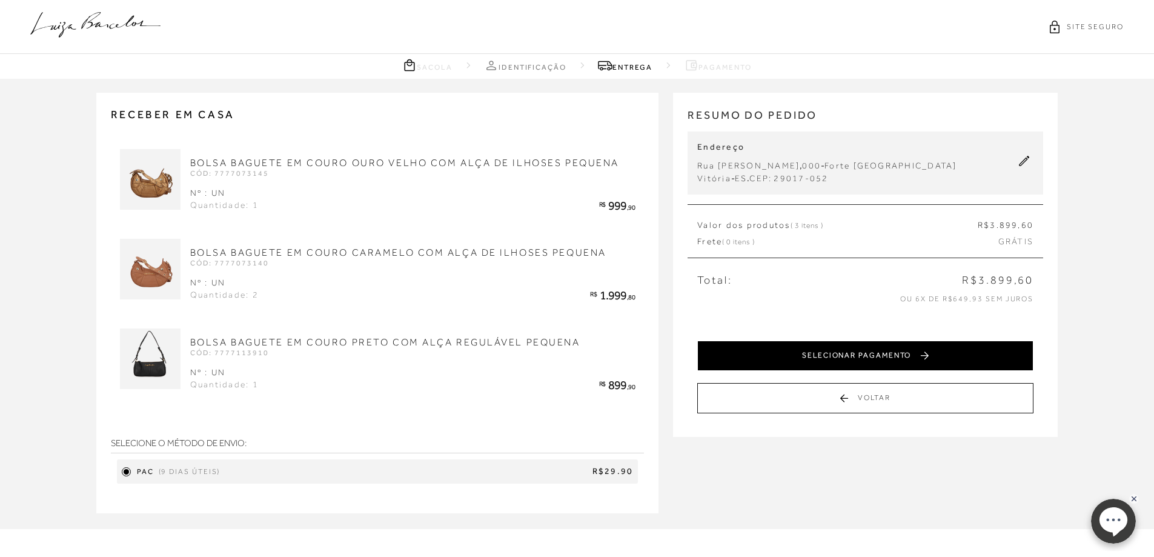
click at [774, 352] on button "SELECIONAR PAGAMENTO" at bounding box center [865, 355] width 336 height 30
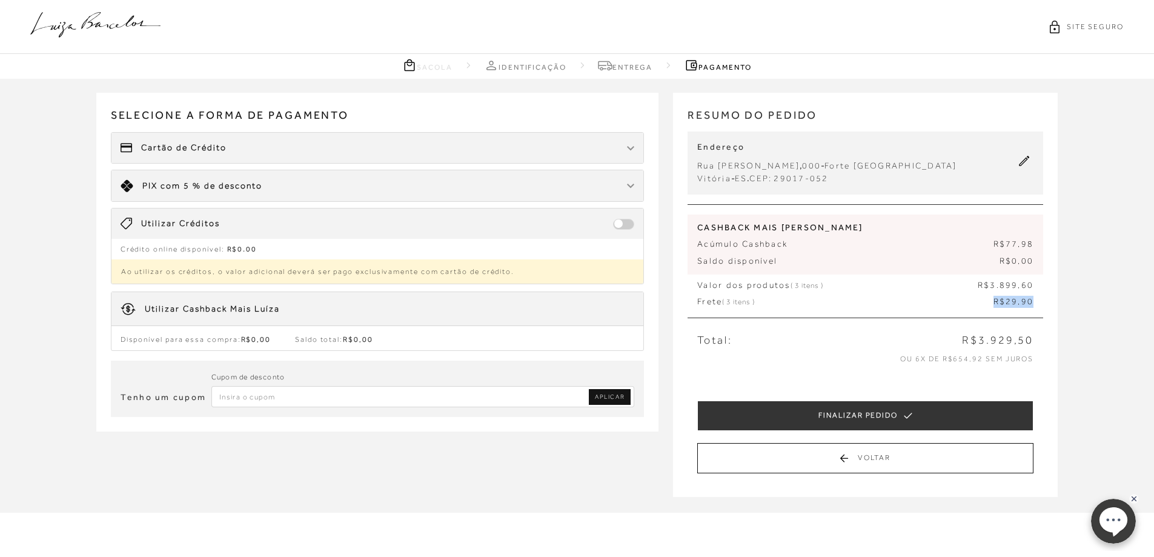
drag, startPoint x: 990, startPoint y: 299, endPoint x: 1034, endPoint y: 296, distance: 44.4
click at [1034, 296] on div "CASHBACK MAIS LUIZA Acúmulo Cashback R$77,98 Saldo disponível R$0,00 Valor dos …" at bounding box center [865, 261] width 356 height 114
click at [269, 137] on div "Cartão de Crédito" at bounding box center [377, 148] width 532 height 30
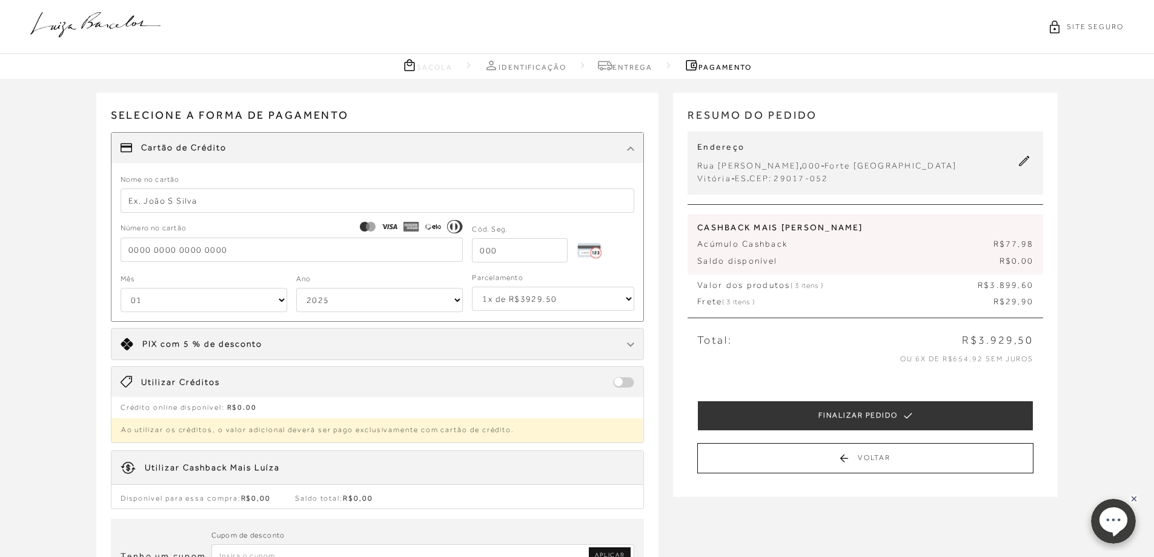
click at [185, 202] on input "text" at bounding box center [378, 200] width 514 height 24
type input "thayna lacerda"
click at [250, 246] on input "tel" at bounding box center [292, 249] width 343 height 24
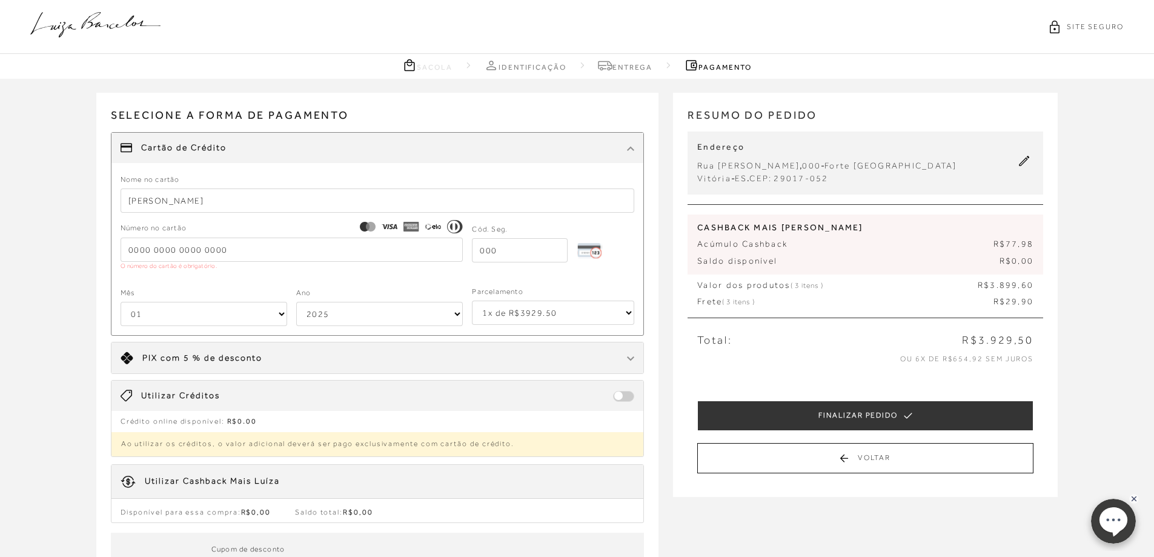
paste input "4998180094894470"
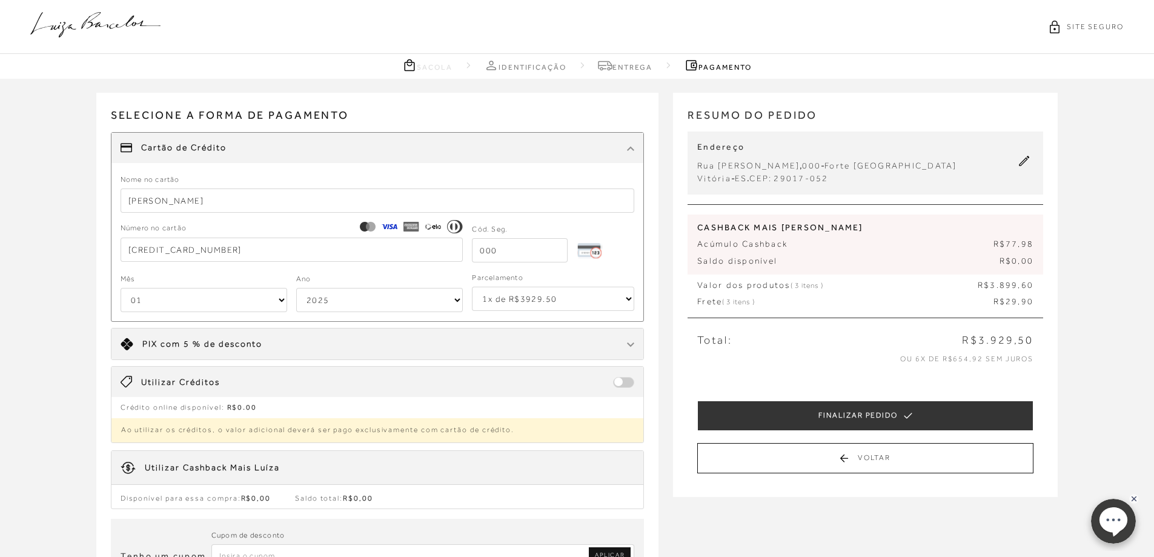
type input "4998180094894470"
click at [205, 302] on select "01 02 03 04 05 06 07 08 09 10 11 12" at bounding box center [204, 300] width 167 height 24
select select "03"
click at [121, 288] on select "01 02 03 04 05 06 07 08 09 10 11 12" at bounding box center [204, 300] width 167 height 24
click at [332, 301] on select "2025 2026 2027 2028 2029 2030 2031 2032 2033 2034 2035 2036 2037 2038 2039 2040…" at bounding box center [379, 300] width 167 height 24
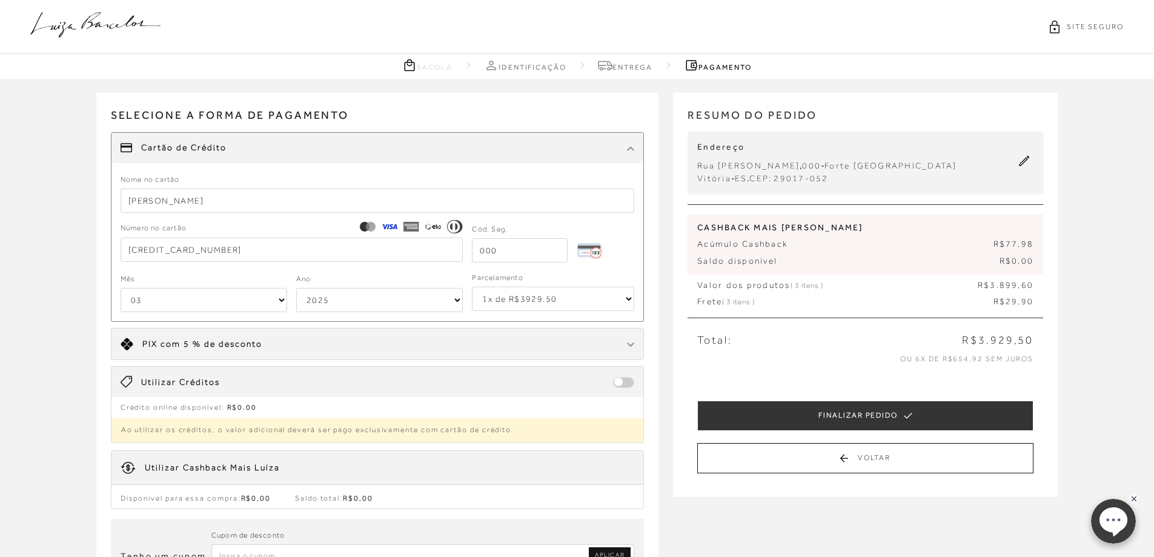
select select "2027"
click at [296, 288] on select "2025 2026 2027 2028 2029 2030 2031 2032 2033 2034 2035 2036 2037 2038 2039 2040…" at bounding box center [379, 300] width 167 height 24
click at [191, 299] on select "01 02 03 04 05 06 07 08 09 10 11 12" at bounding box center [204, 300] width 167 height 24
select select "08"
click at [121, 288] on select "01 02 03 04 05 06 07 08 09 10 11 12" at bounding box center [204, 300] width 167 height 24
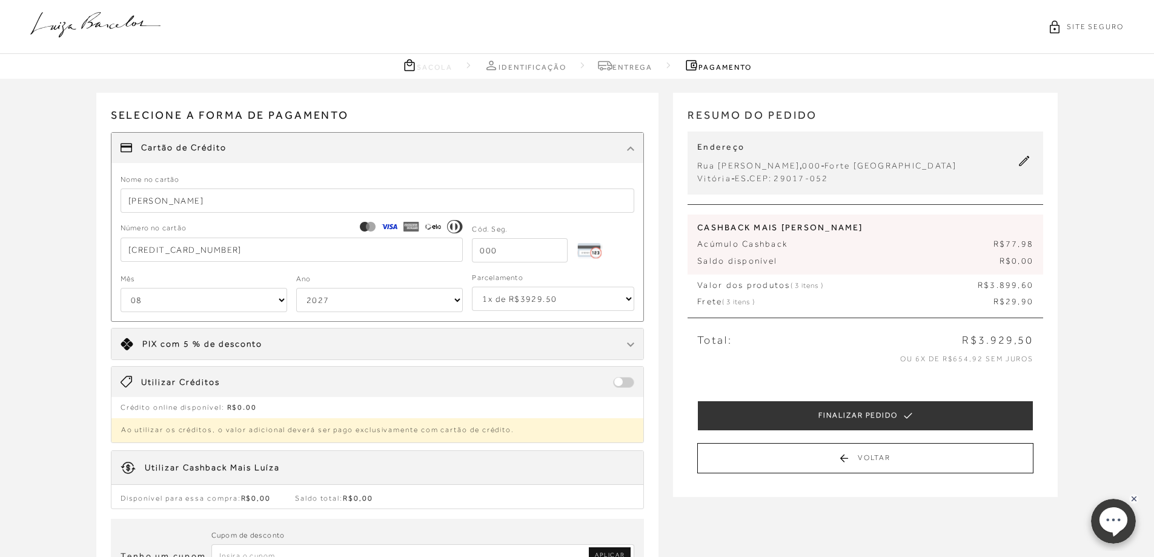
click at [492, 260] on input "tel" at bounding box center [520, 250] width 96 height 24
type input "231"
click at [483, 288] on select "1x de R$3929.50 2x de R$1964.75 sem juros 3x de R$1309.84 sem juros 4x de R$982…" at bounding box center [553, 298] width 162 height 24
click at [472, 286] on select "1x de R$3929.50 2x de R$1964.75 sem juros 3x de R$1309.84 sem juros 4x de R$982…" at bounding box center [553, 298] width 162 height 24
click at [568, 300] on select "1x de R$3929.50 2x de R$1964.75 sem juros 3x de R$1309.84 sem juros 4x de R$982…" at bounding box center [553, 298] width 162 height 24
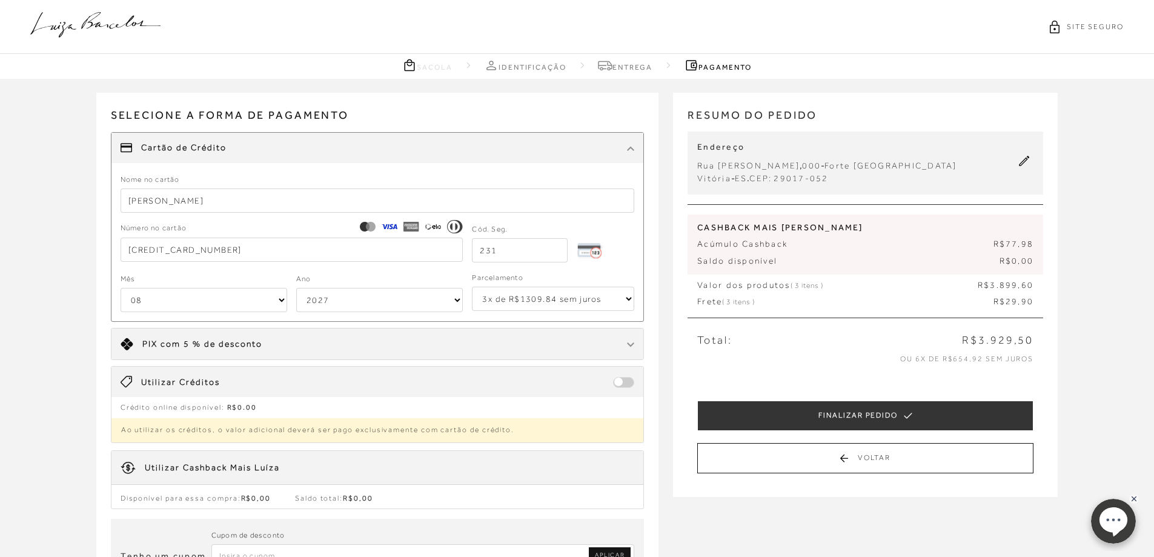
select select "4"
click at [472, 286] on select "1x de R$3929.50 2x de R$1964.75 sem juros 3x de R$1309.84 sem juros 4x de R$982…" at bounding box center [553, 298] width 162 height 24
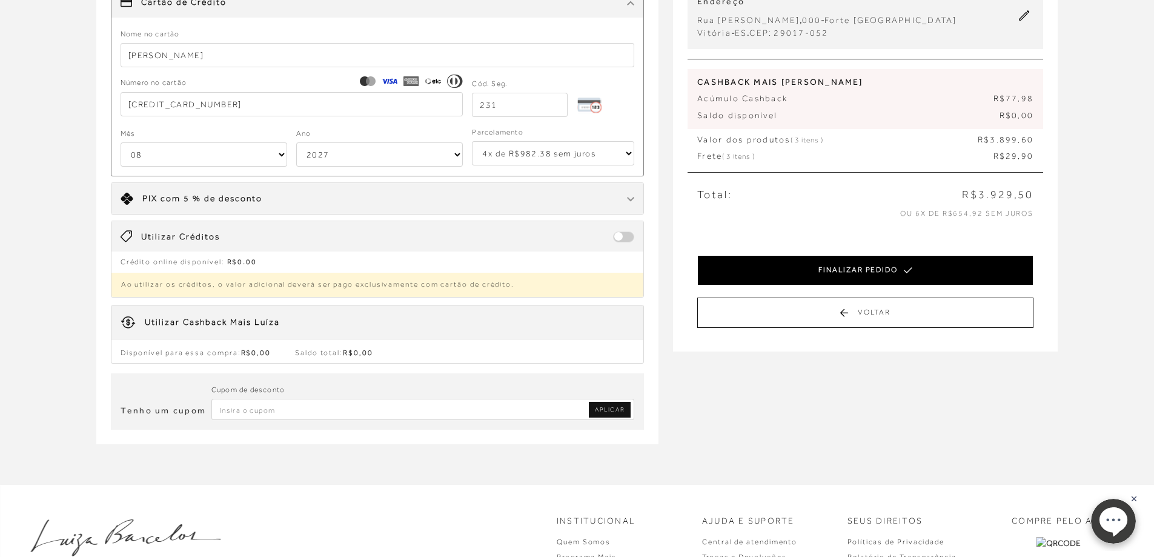
click at [816, 279] on button "FINALIZAR PEDIDO" at bounding box center [865, 270] width 336 height 30
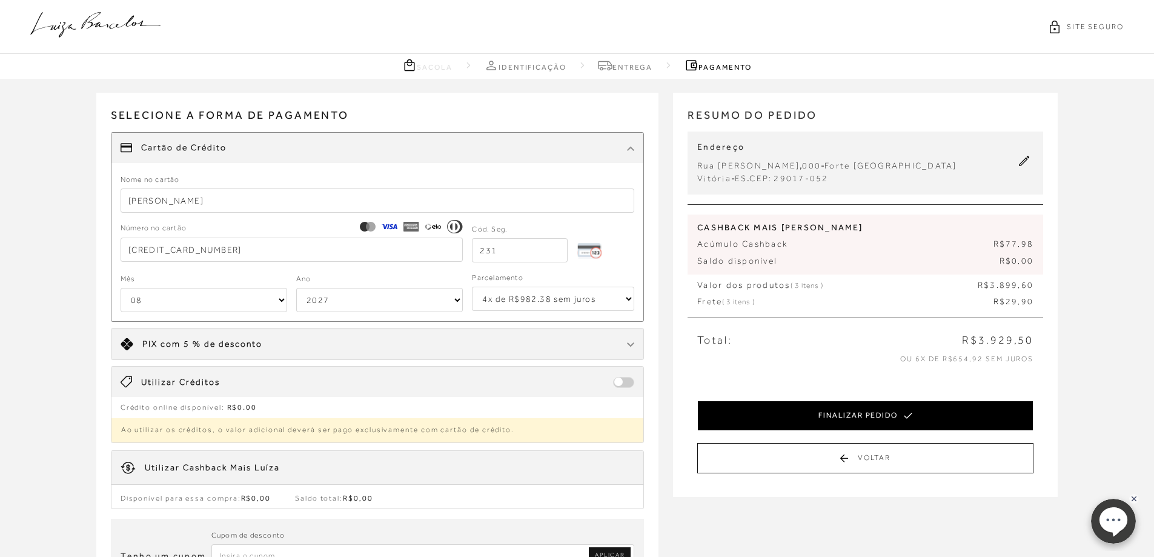
select select "08"
select select "2027"
select select "4"
